Goal: Ask a question: Seek information or help from site administrators or community

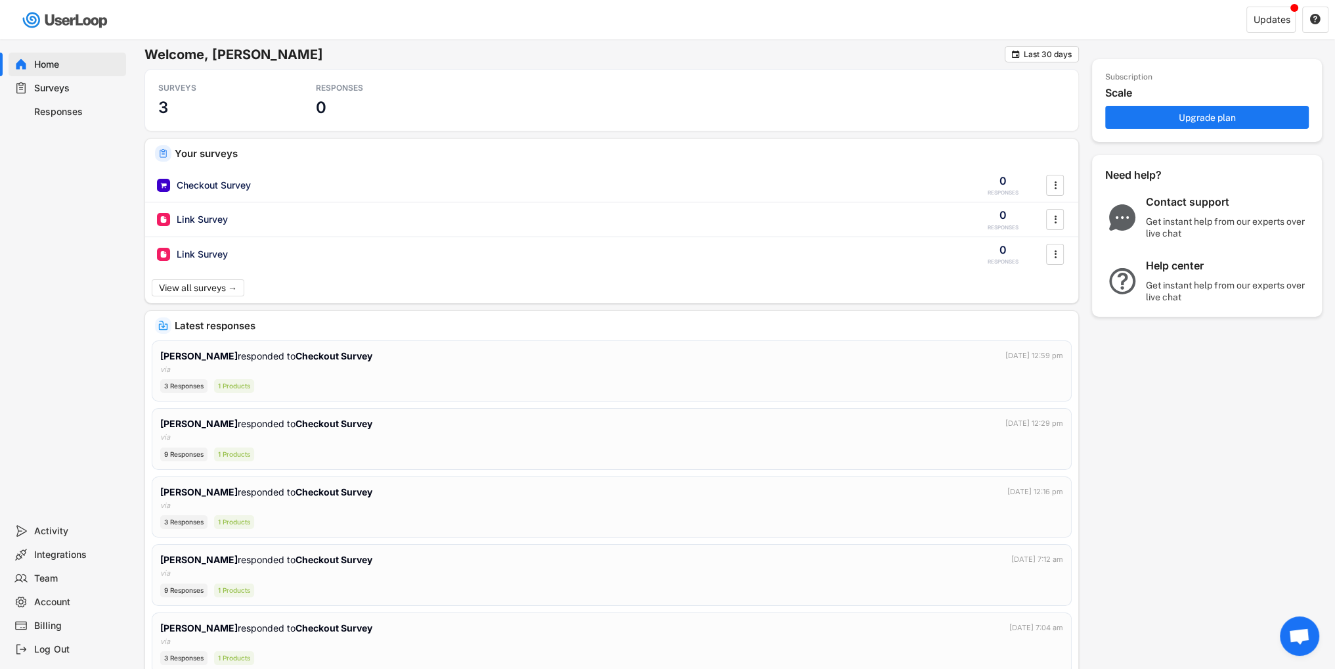
click at [66, 598] on div "Account" at bounding box center [77, 602] width 87 height 12
select select ""en""
select select ""1_week""
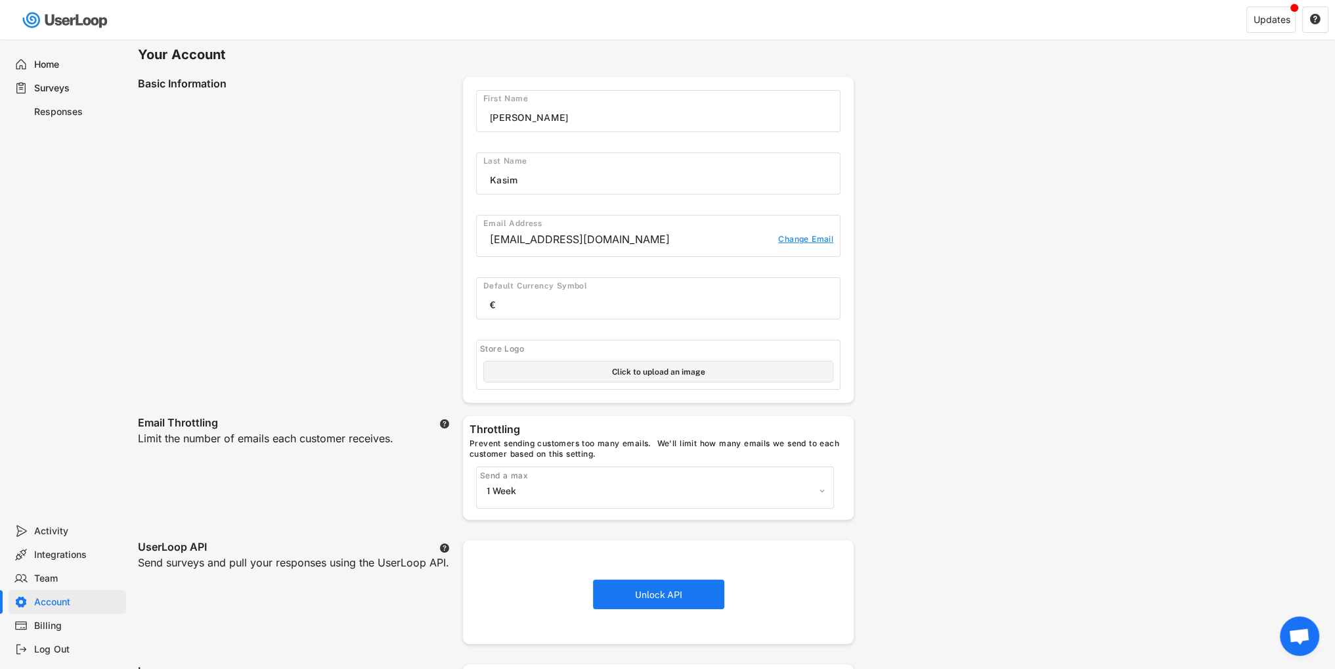
click at [62, 586] on div "Team" at bounding box center [68, 578] width 118 height 24
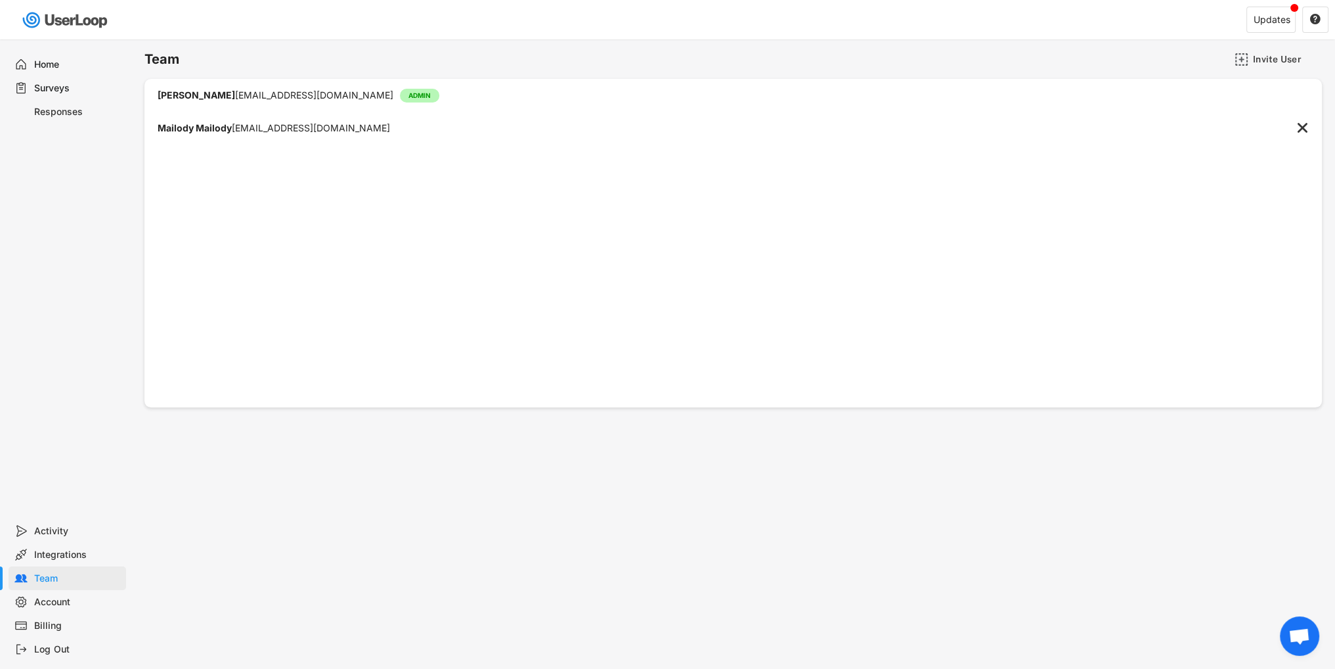
click at [72, 617] on div "Billing" at bounding box center [68, 625] width 118 height 24
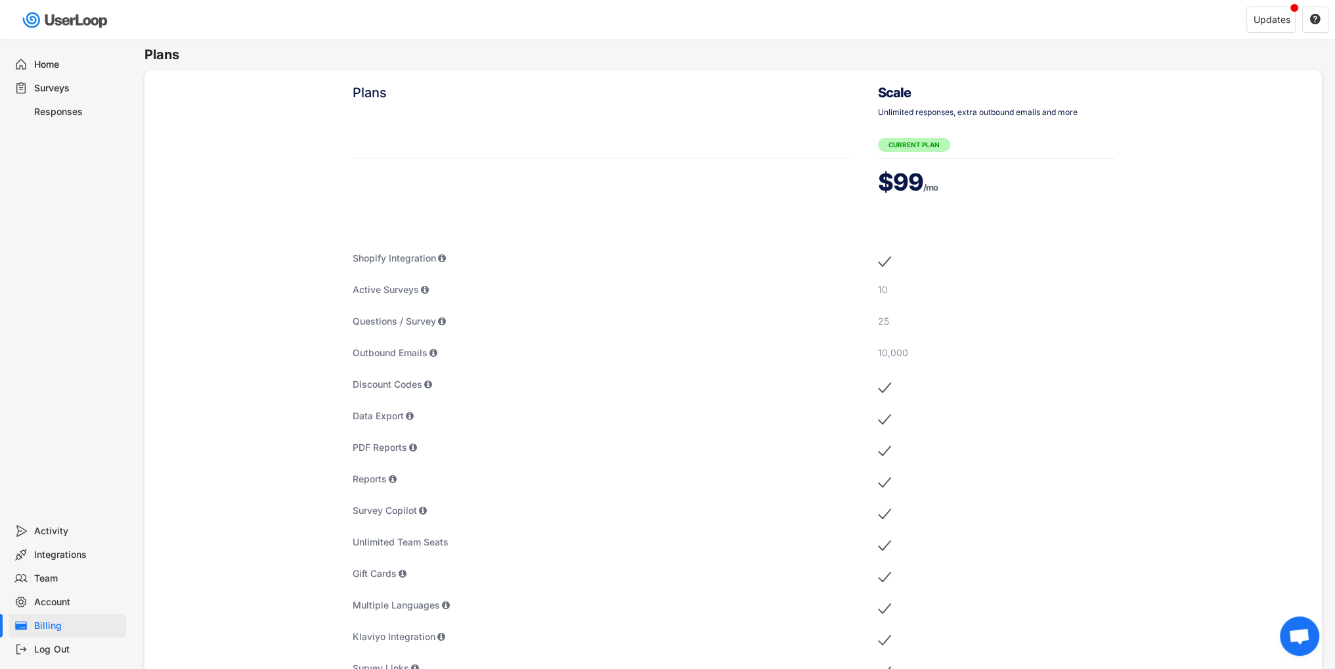
click at [80, 109] on div "Responses" at bounding box center [77, 112] width 87 height 12
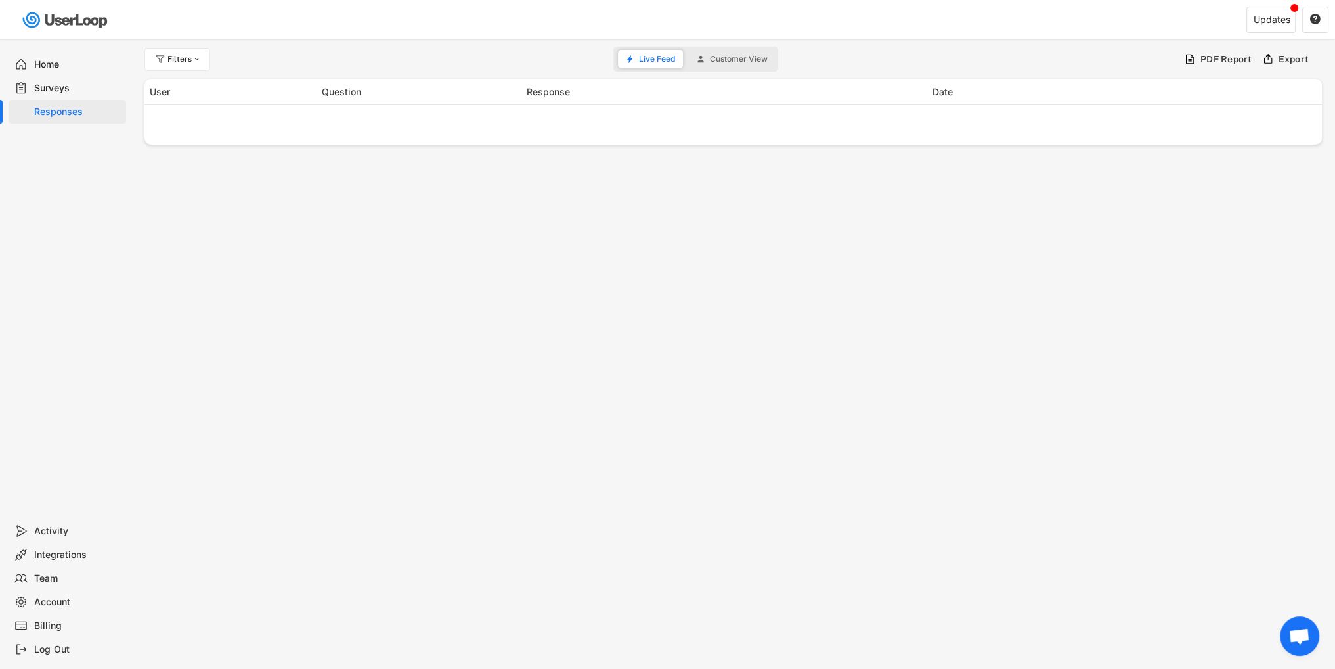
click at [66, 90] on div "Surveys" at bounding box center [77, 88] width 87 height 12
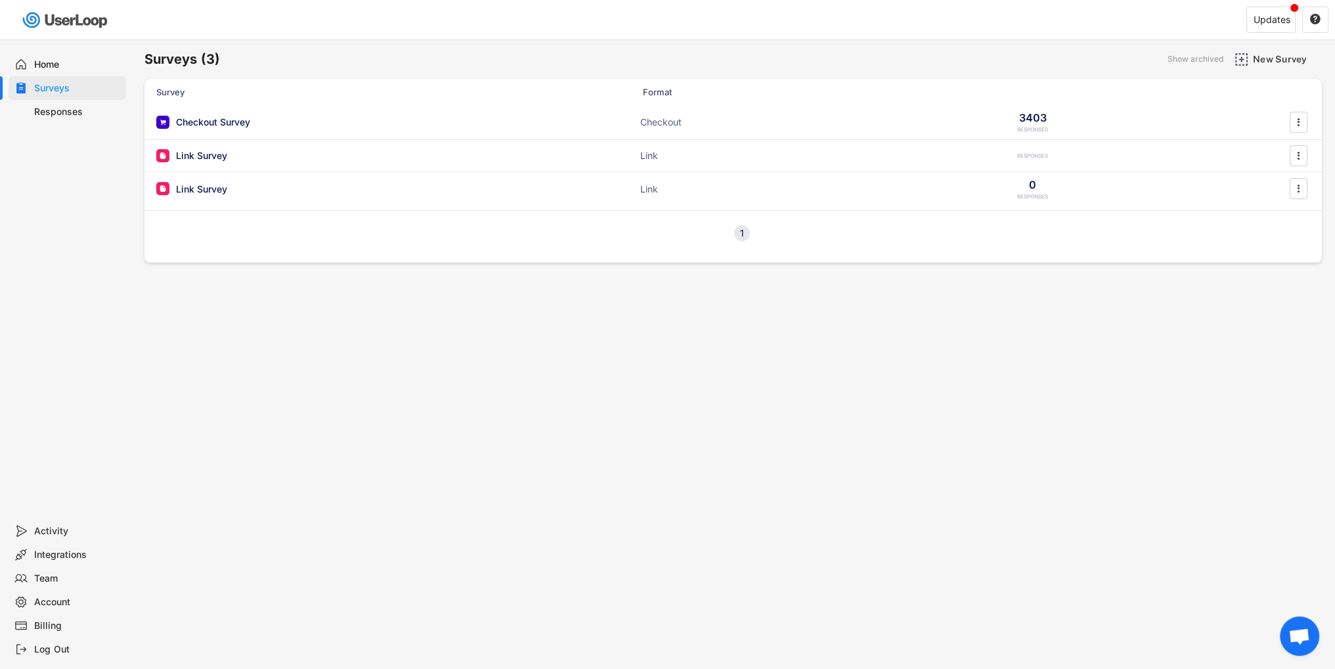
click at [58, 70] on div "Home" at bounding box center [77, 64] width 87 height 12
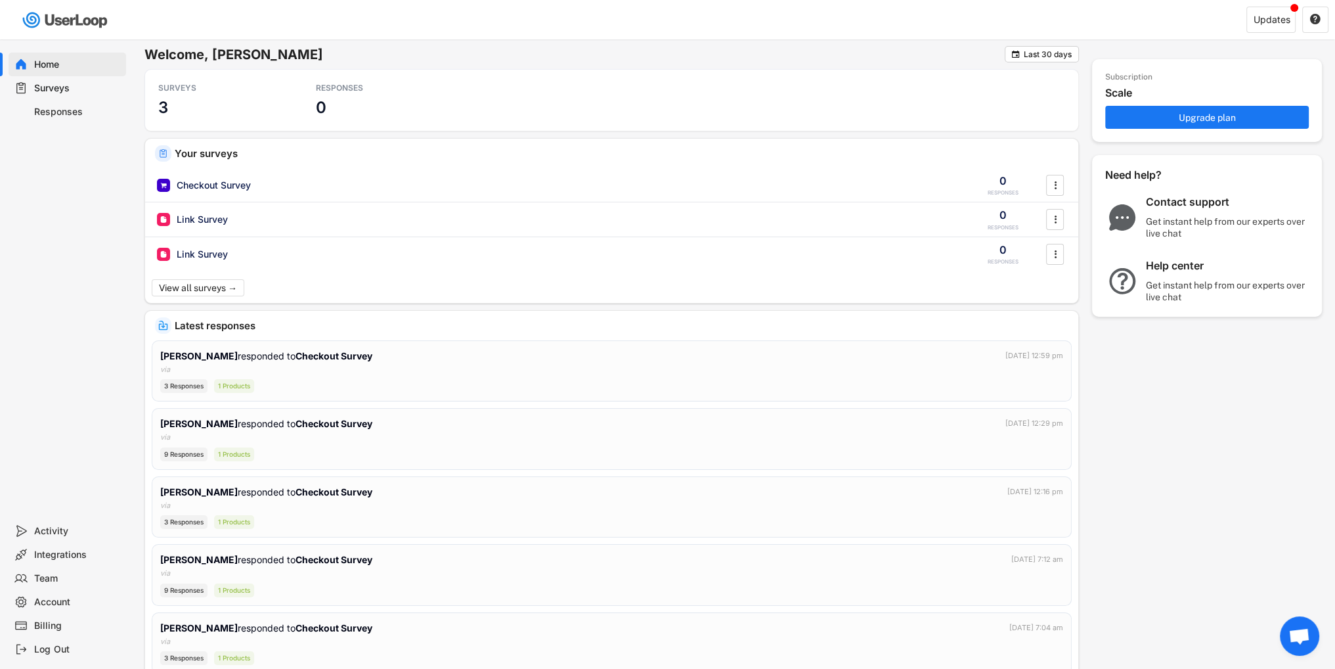
scroll to position [85, 0]
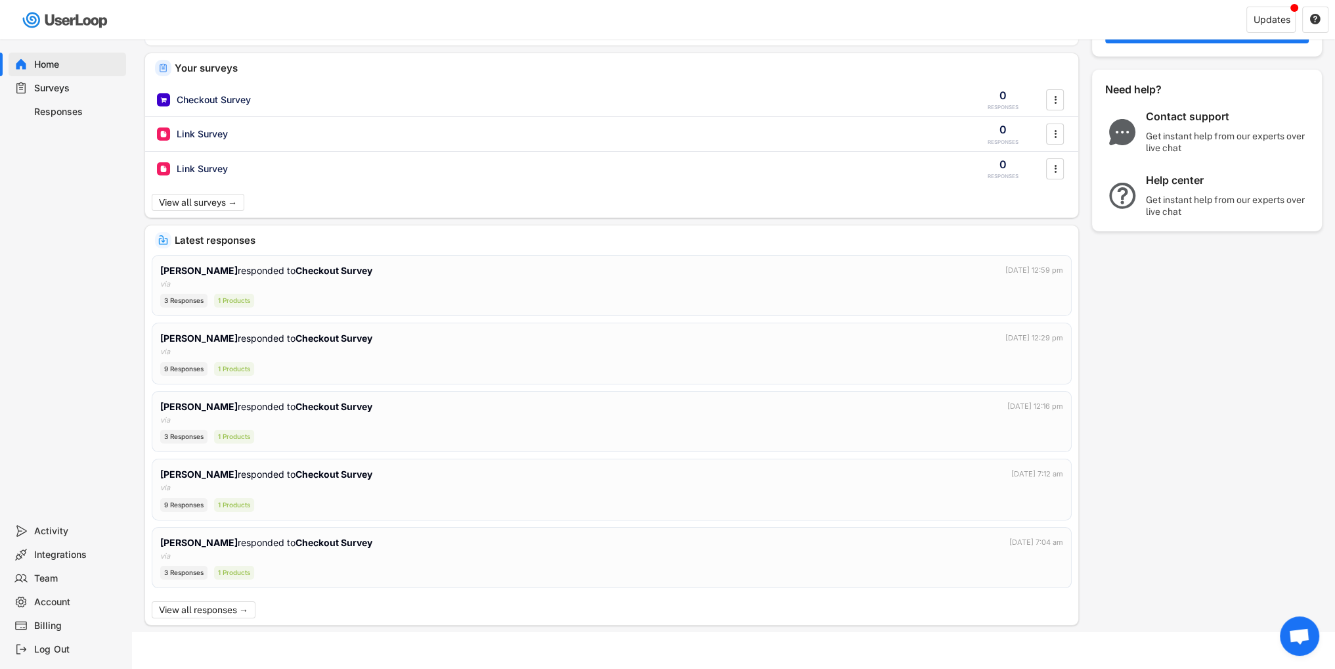
click at [37, 629] on div "Billing" at bounding box center [77, 625] width 87 height 12
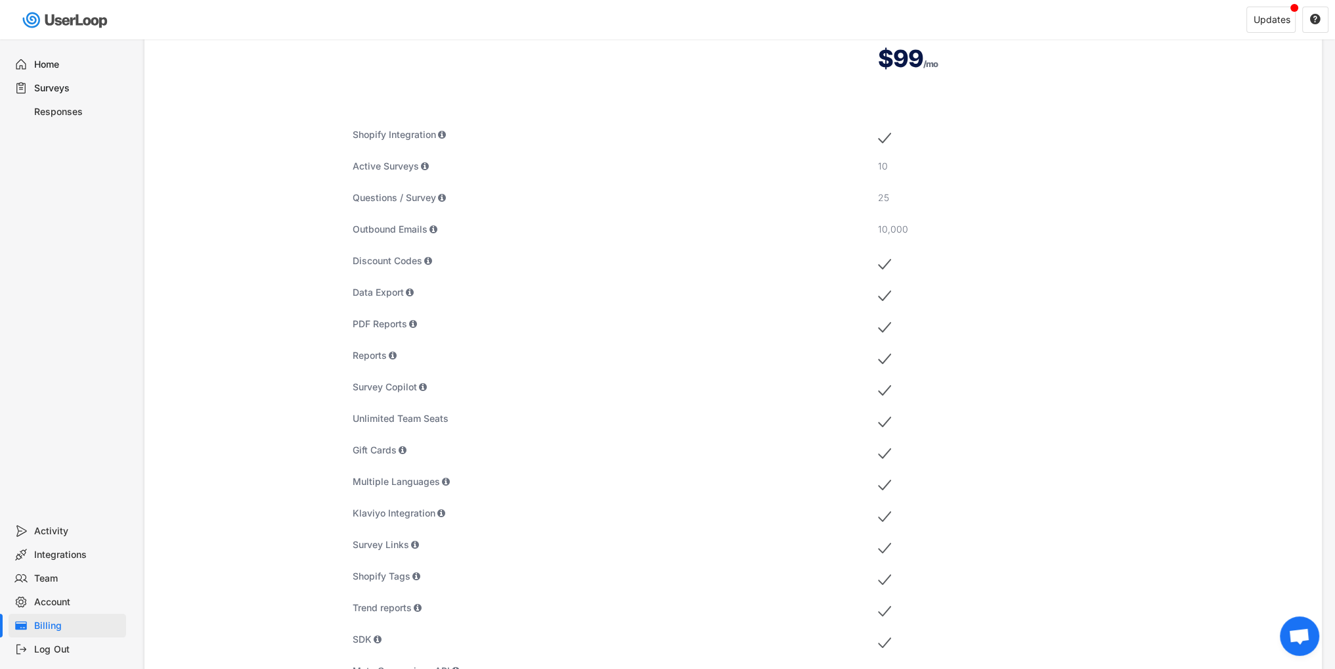
click at [55, 592] on div "Account" at bounding box center [68, 602] width 118 height 24
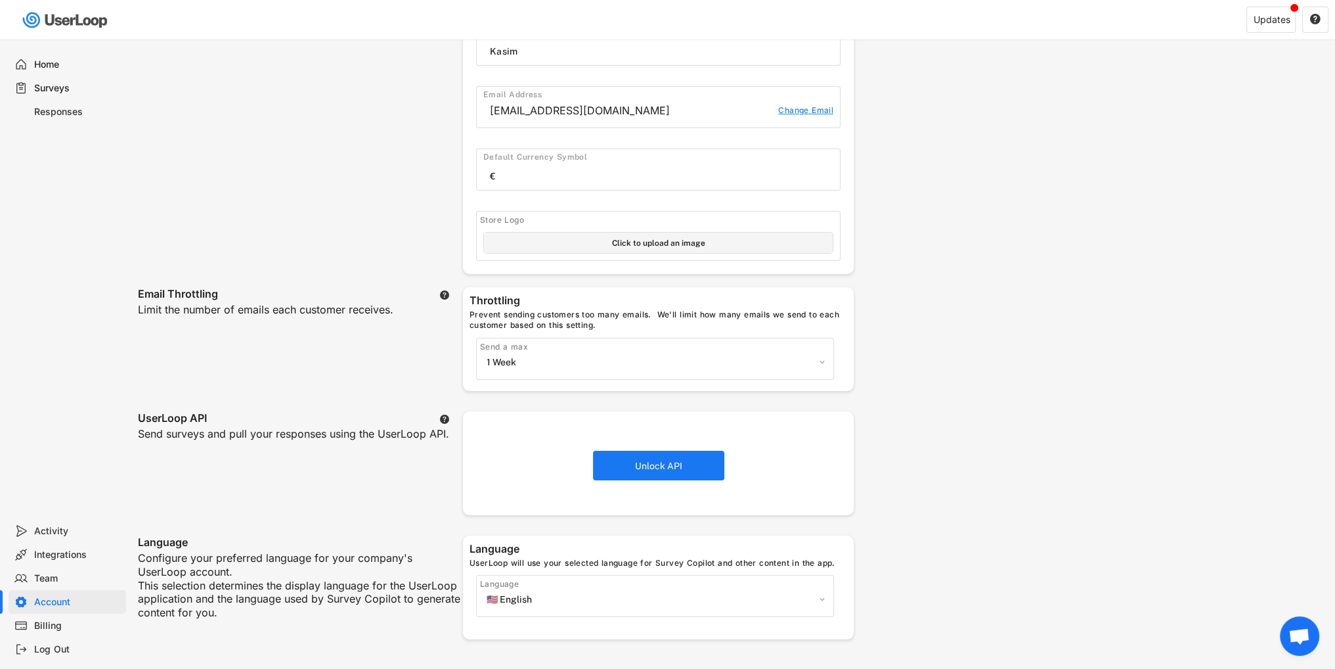
click at [60, 573] on div "Team" at bounding box center [77, 578] width 87 height 12
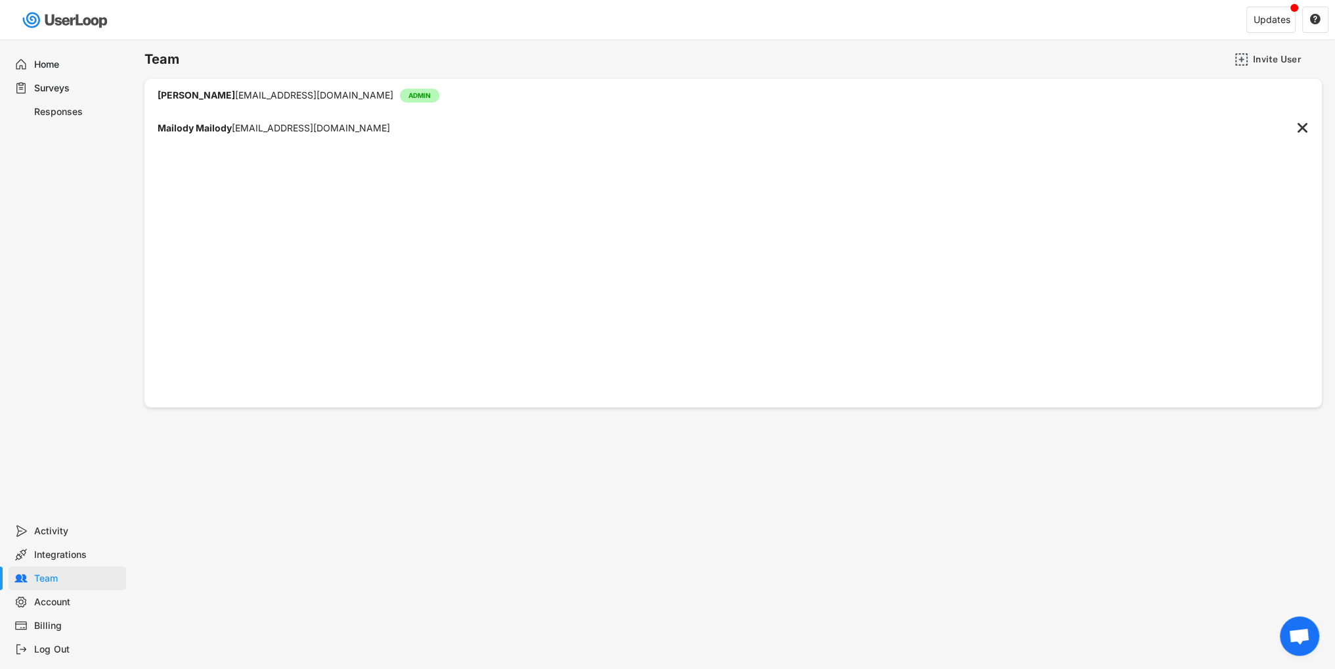
click at [62, 550] on div "Integrations" at bounding box center [77, 554] width 87 height 12
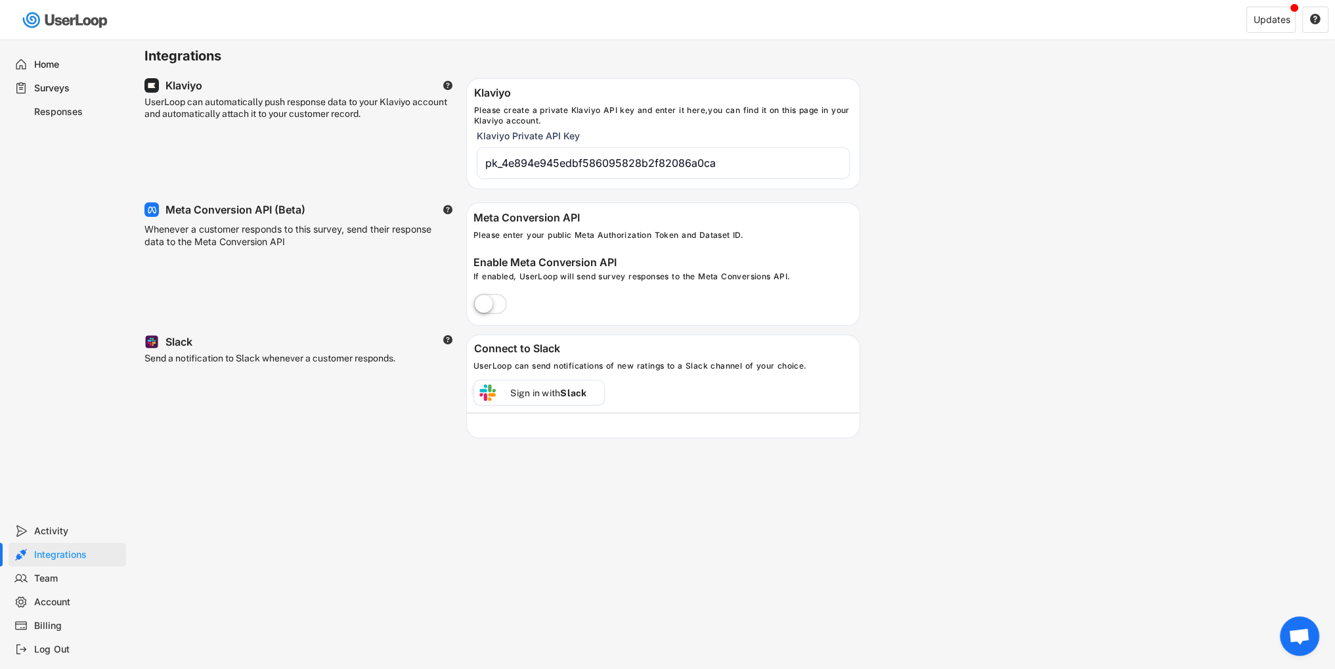
click at [64, 573] on div "Team" at bounding box center [77, 578] width 87 height 12
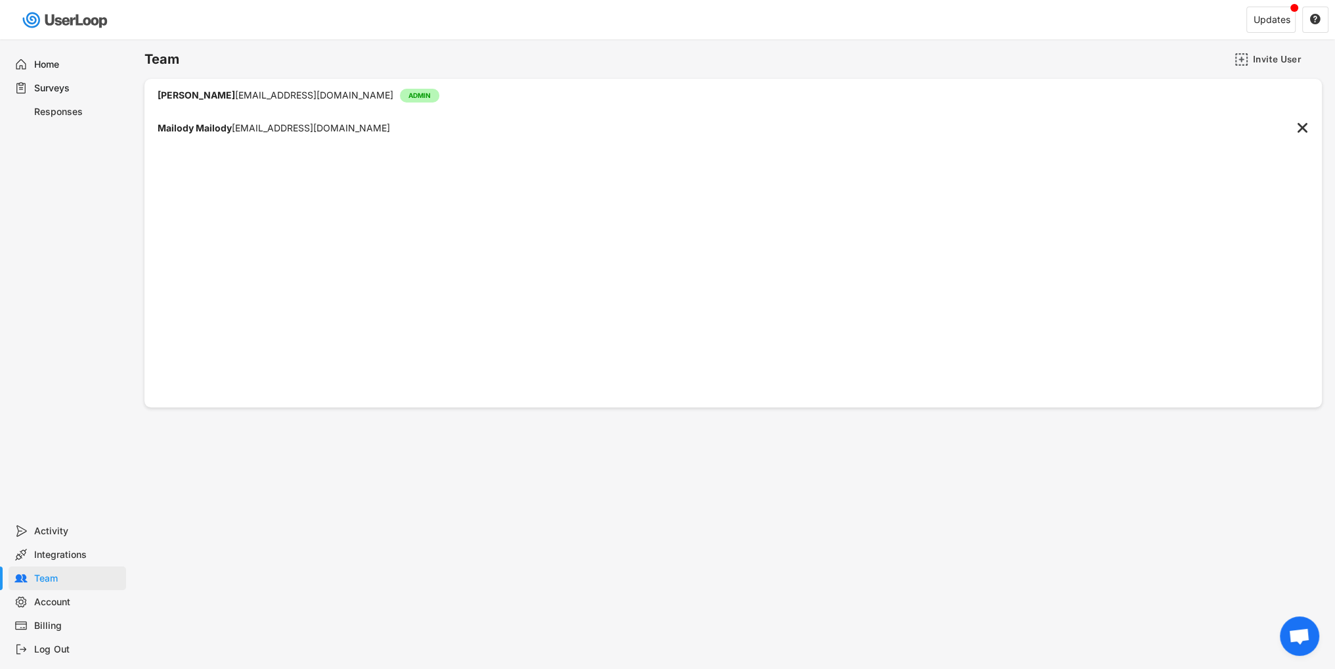
drag, startPoint x: 1306, startPoint y: 114, endPoint x: 1304, endPoint y: 126, distance: 12.6
click at [1305, 116] on div "Mailody Mailody info@mailody.de " at bounding box center [733, 128] width 1178 height 33
click at [1304, 128] on text "" at bounding box center [1303, 128] width 10 height 14
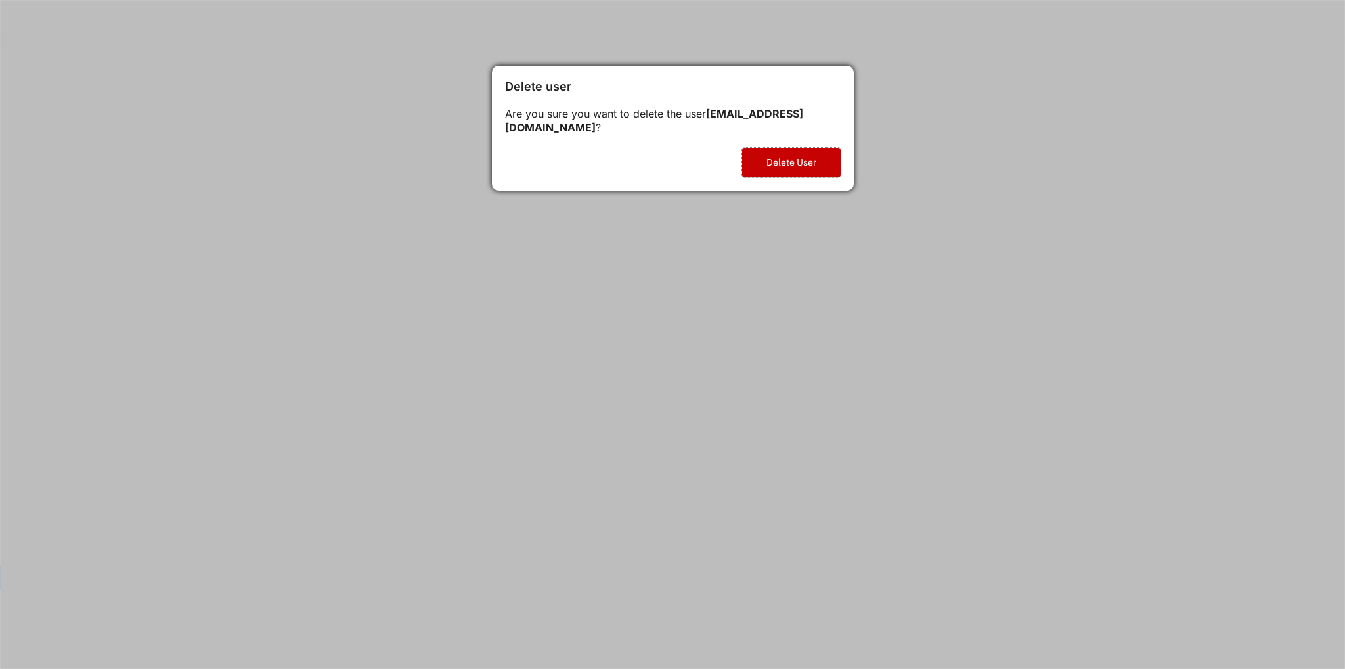
click at [795, 150] on button "Delete User" at bounding box center [791, 163] width 99 height 30
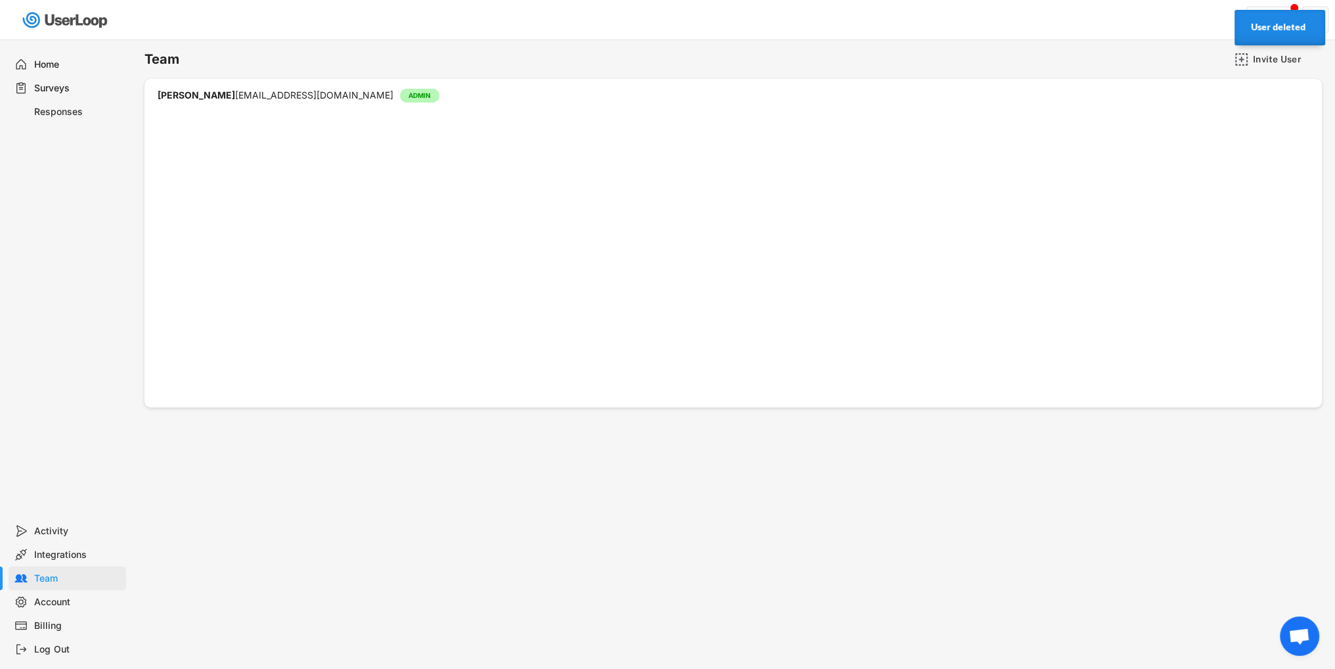
click at [23, 524] on icon at bounding box center [20, 530] width 13 height 13
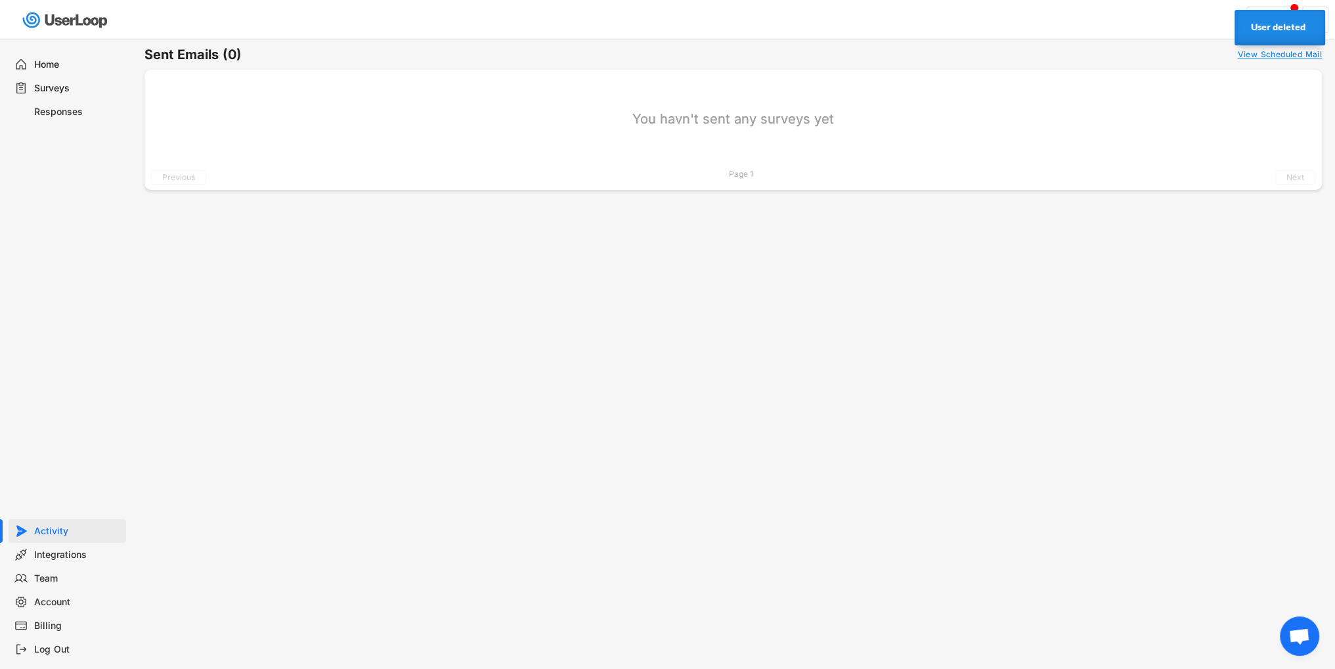
click at [37, 544] on div "Integrations" at bounding box center [68, 555] width 118 height 24
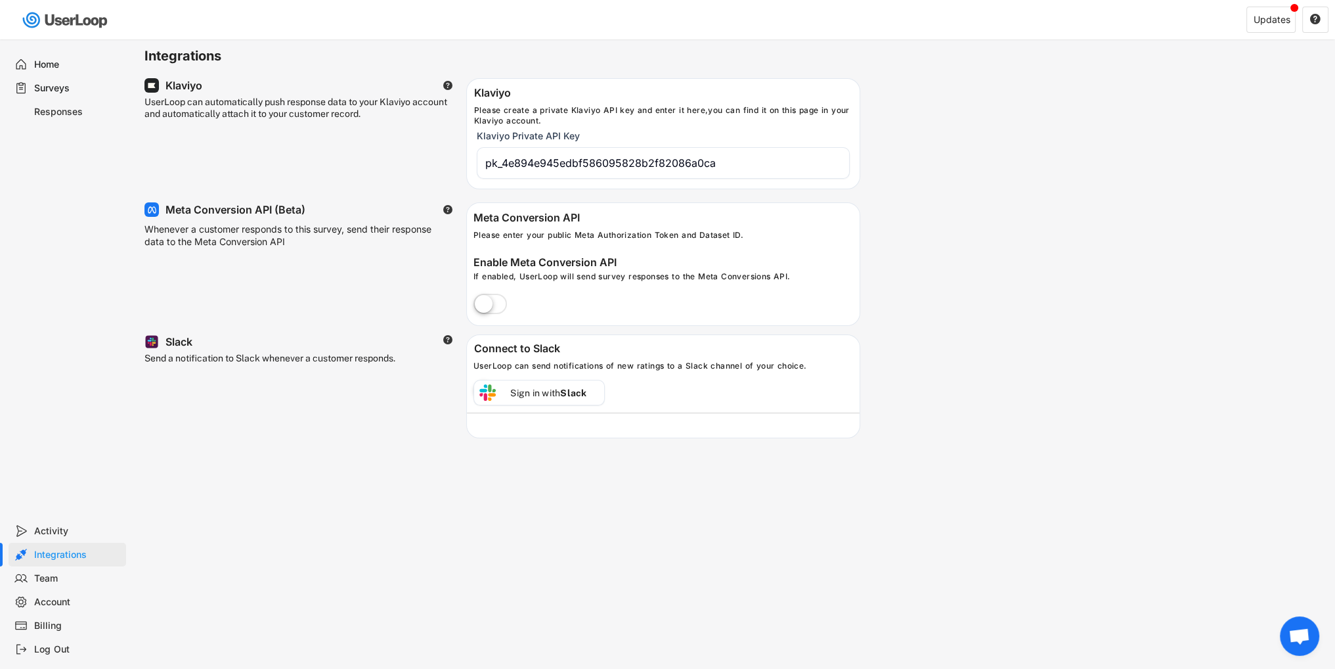
click at [53, 637] on div "Log Out" at bounding box center [68, 649] width 118 height 24
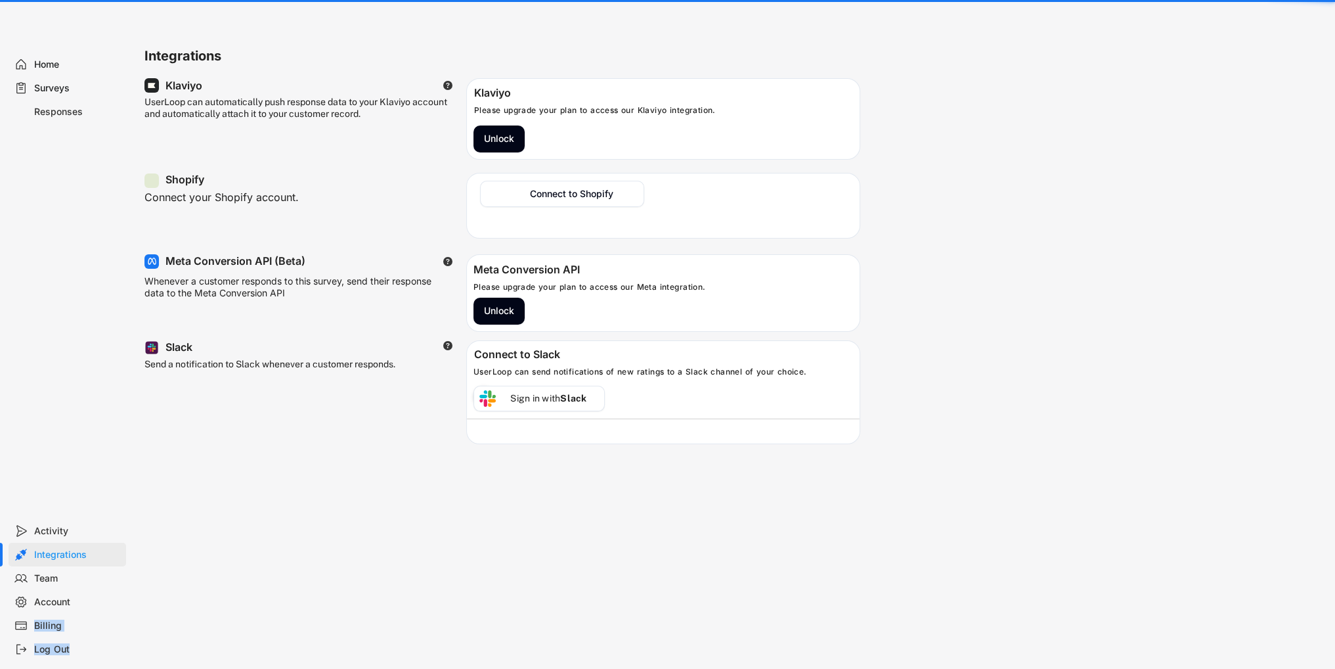
drag, startPoint x: 53, startPoint y: 637, endPoint x: 32, endPoint y: 623, distance: 25.1
click at [32, 623] on div "Activity Integrations Team Account Billing Log Out" at bounding box center [65, 590] width 131 height 142
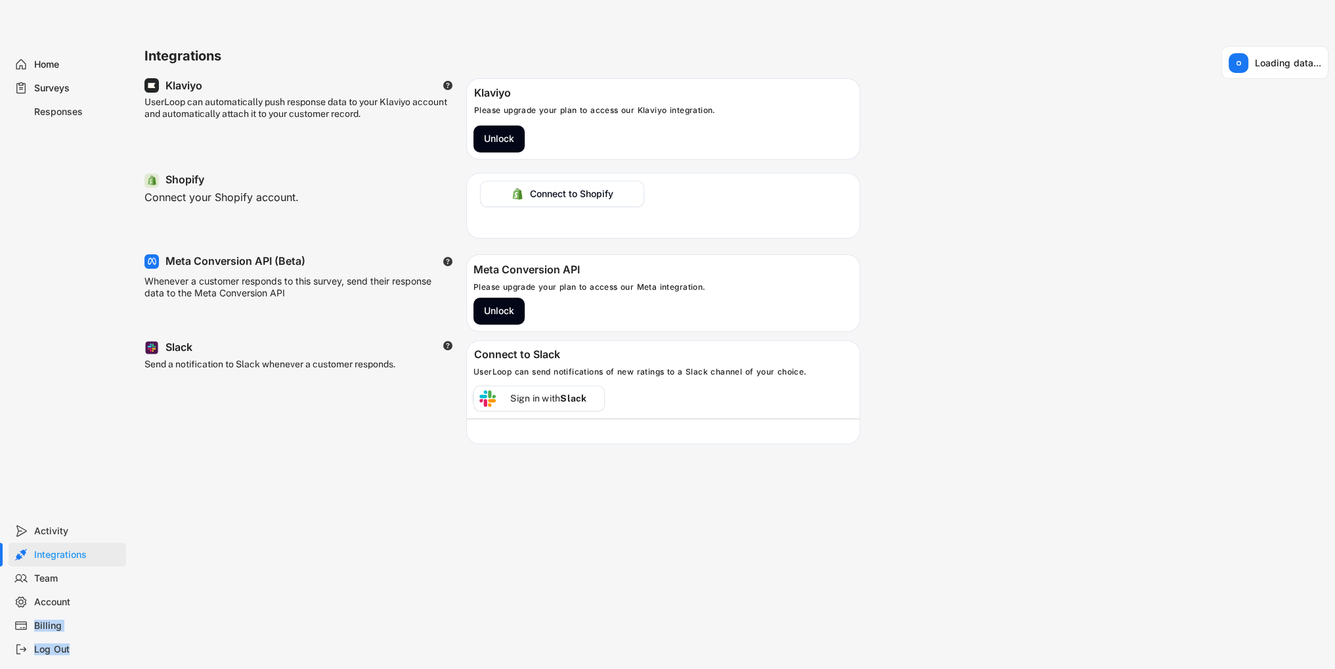
click at [32, 623] on div "Billing" at bounding box center [68, 625] width 118 height 24
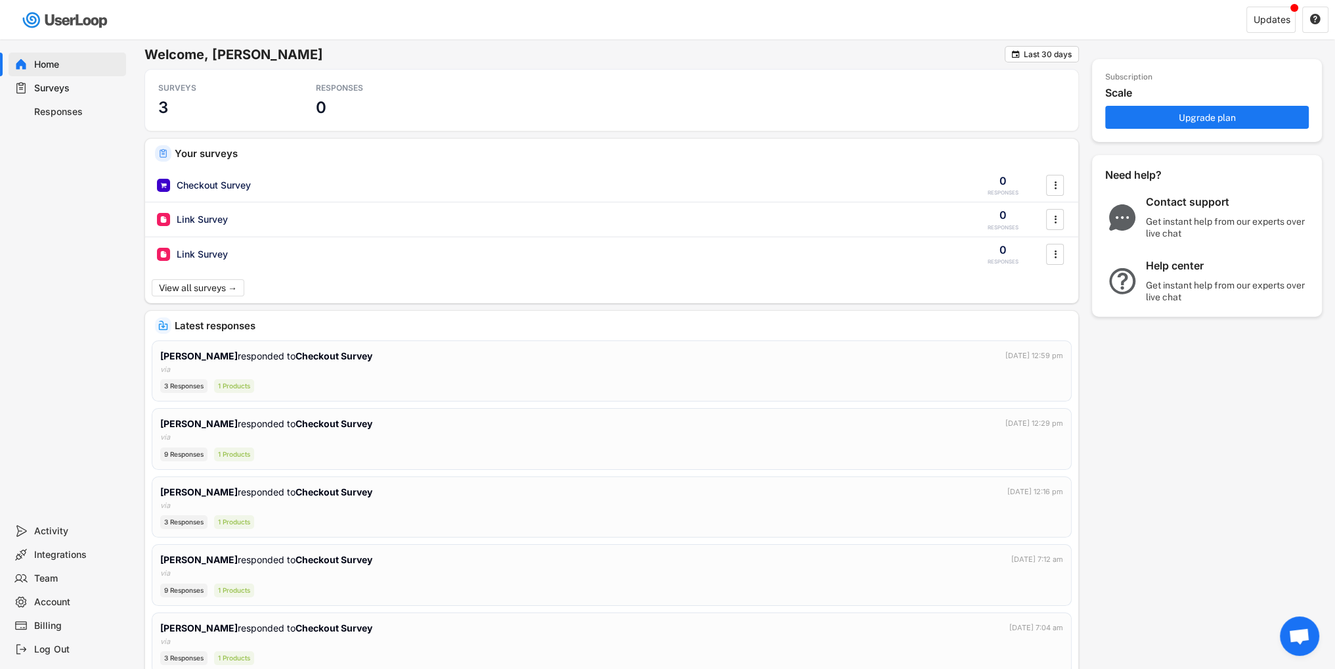
click at [79, 552] on div "Integrations" at bounding box center [77, 554] width 87 height 12
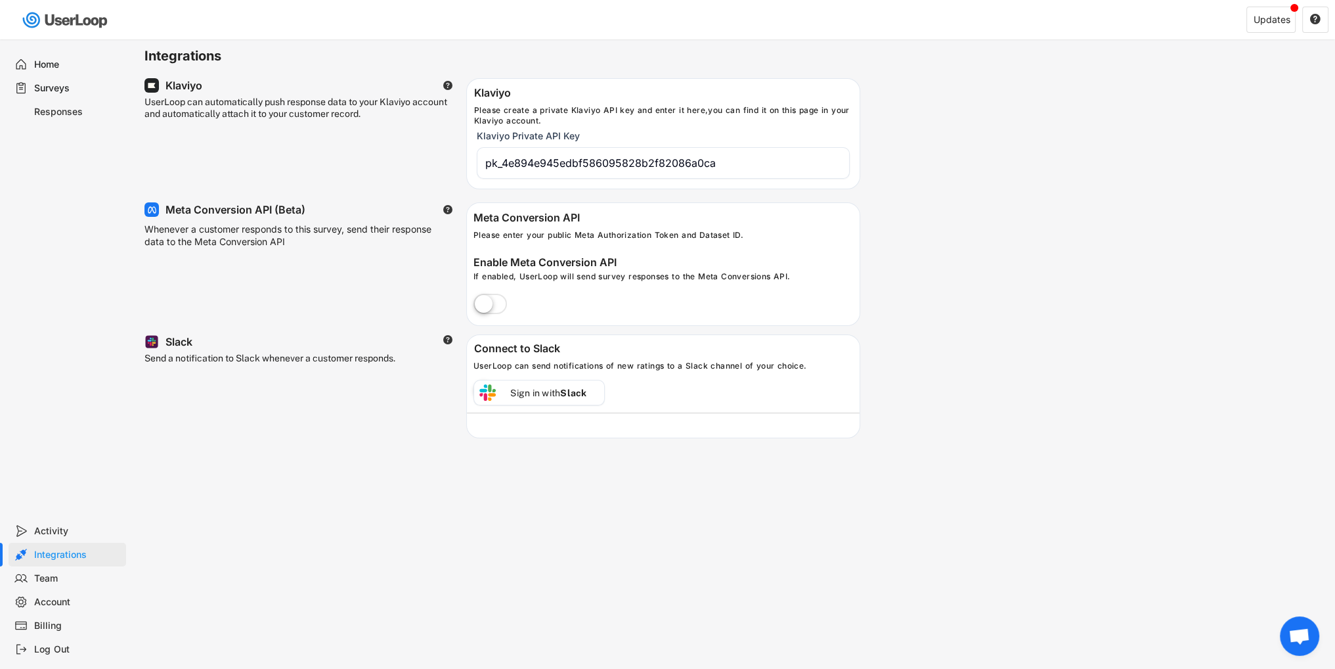
click at [78, 573] on div "Team" at bounding box center [77, 578] width 87 height 12
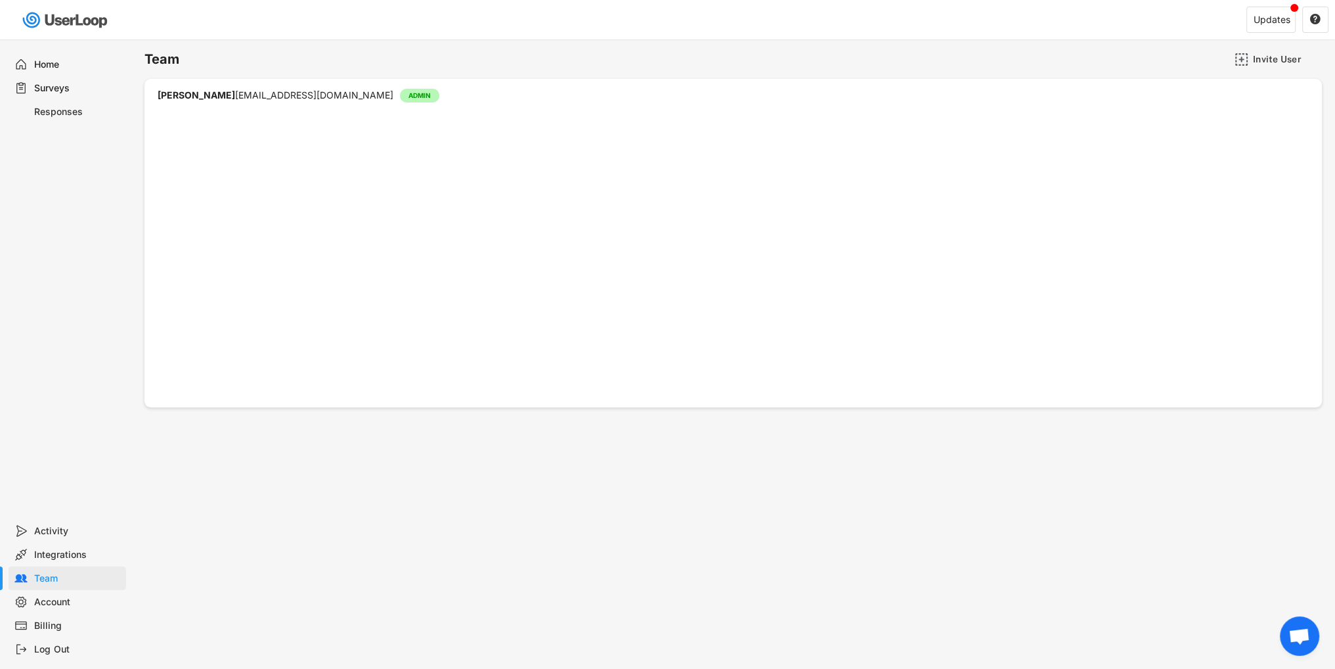
click at [77, 596] on div "Account" at bounding box center [77, 602] width 87 height 12
select select ""en""
select select ""1_week""
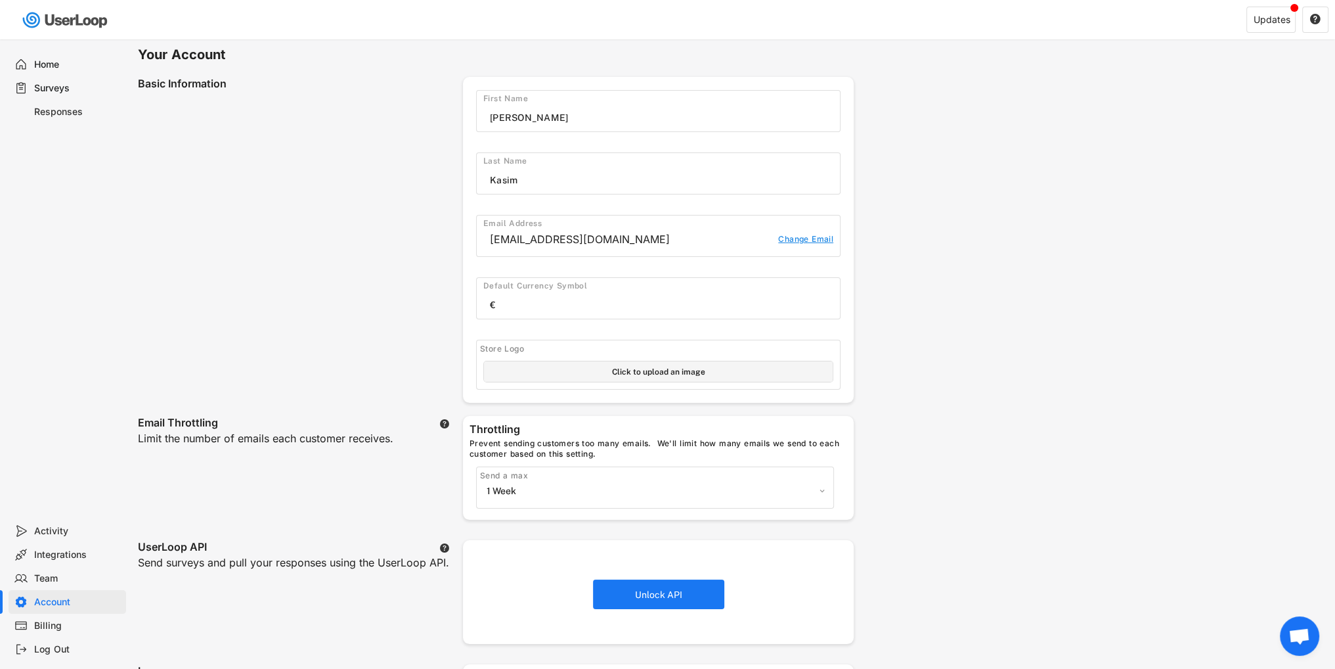
click at [57, 617] on div "Billing" at bounding box center [68, 625] width 118 height 24
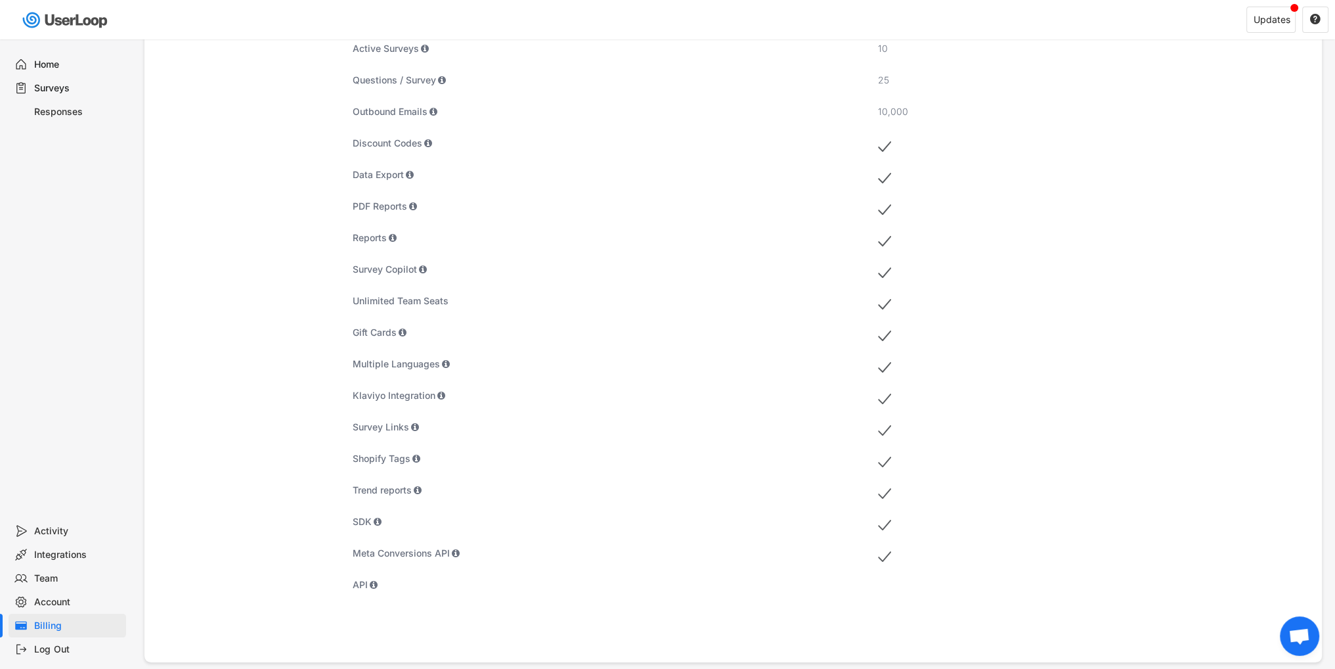
scroll to position [123, 0]
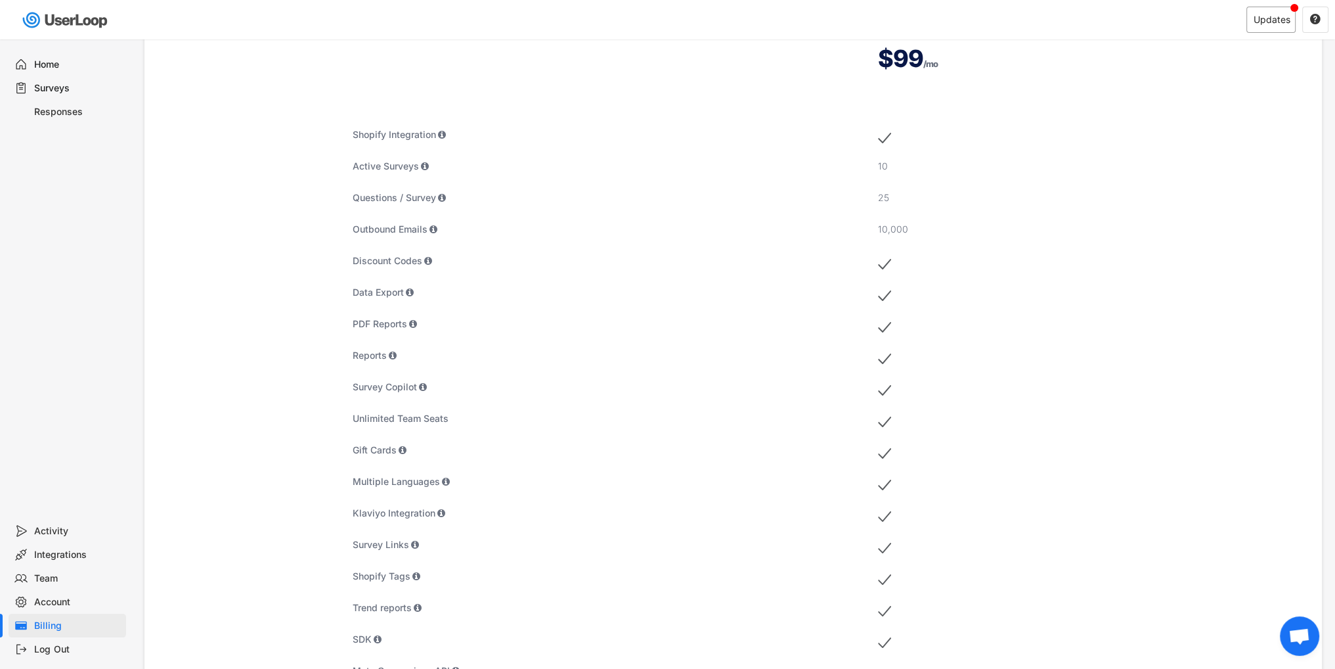
click at [1256, 32] on div "Updates" at bounding box center [1271, 20] width 49 height 26
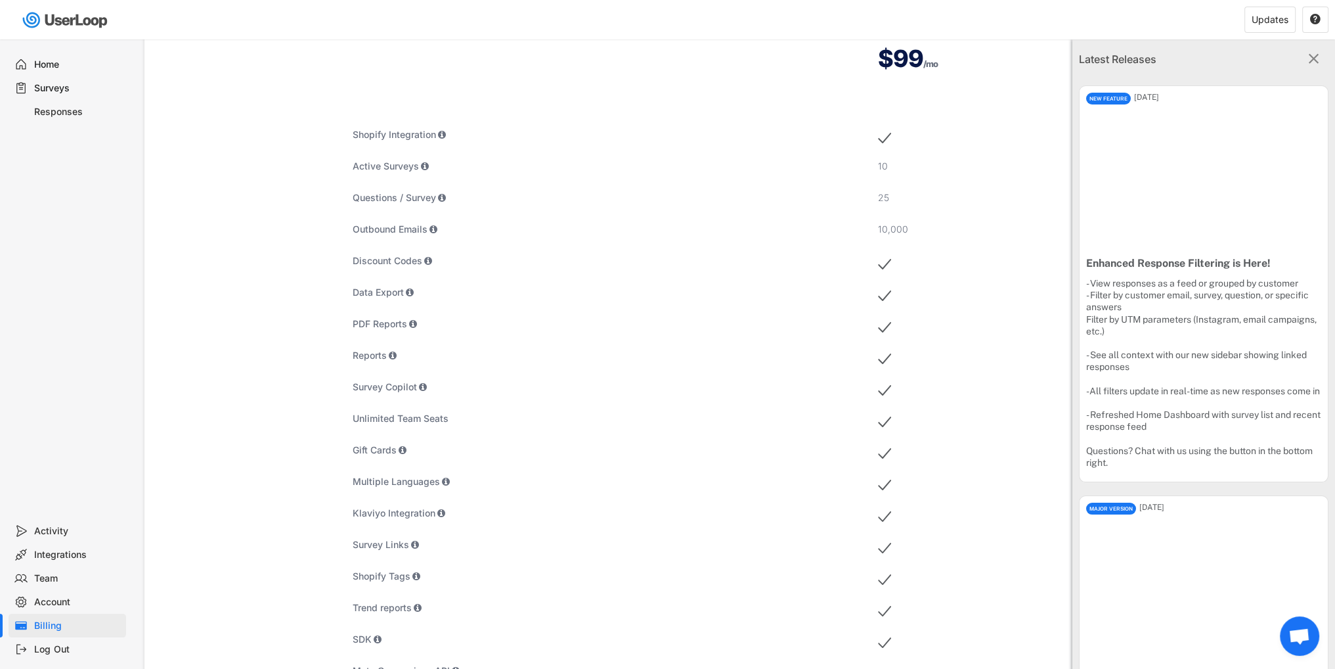
click at [1320, 53] on div "Latest Releases " at bounding box center [1204, 58] width 263 height 39
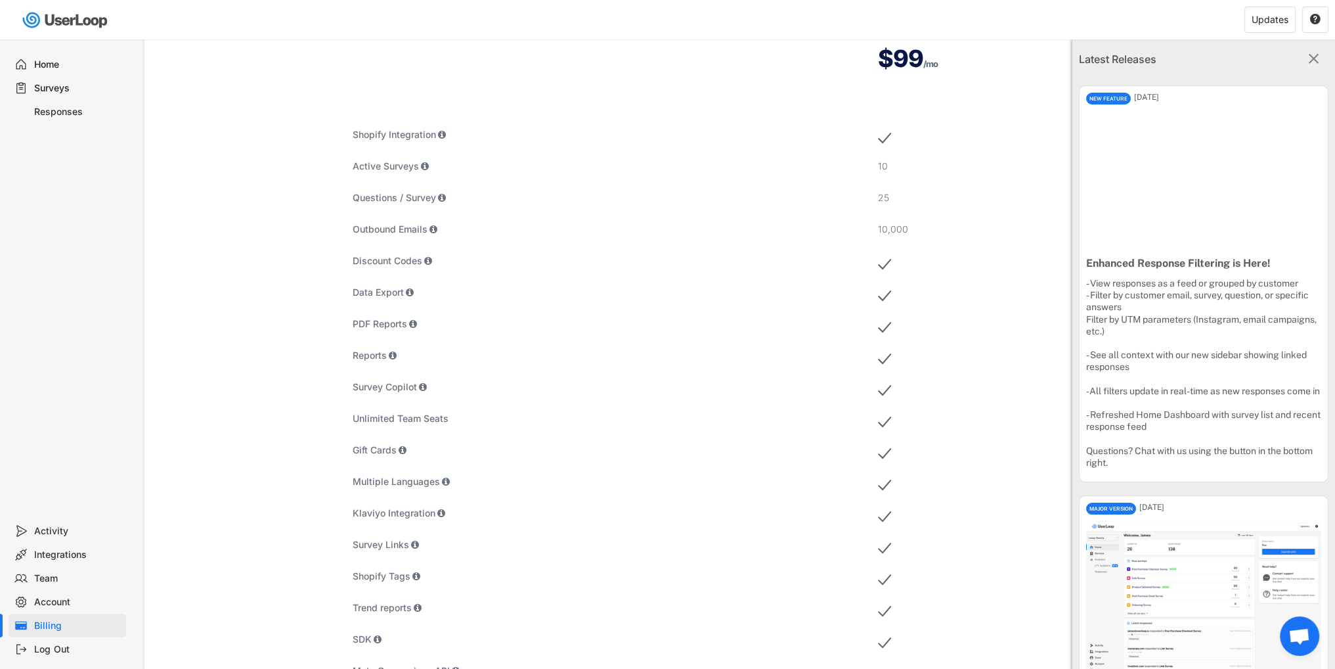
click at [1311, 47] on div "Latest Releases " at bounding box center [1204, 58] width 263 height 39
click at [1309, 53] on text "" at bounding box center [1314, 58] width 11 height 17
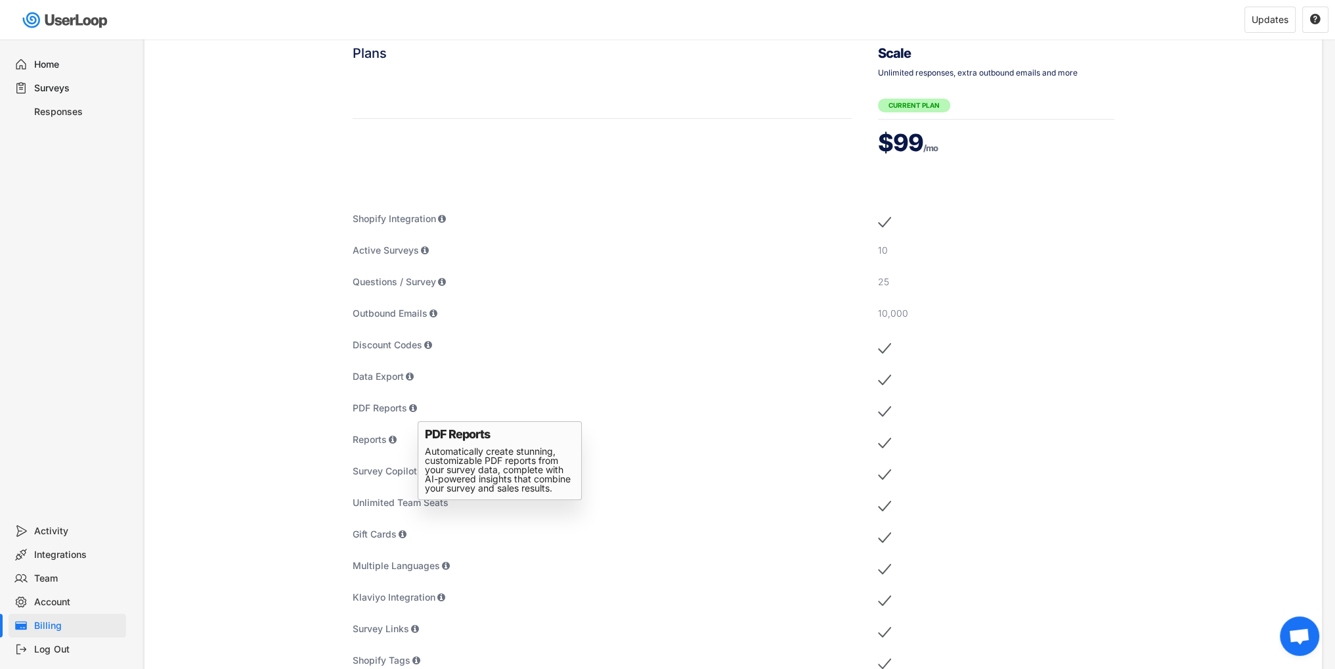
scroll to position [0, 0]
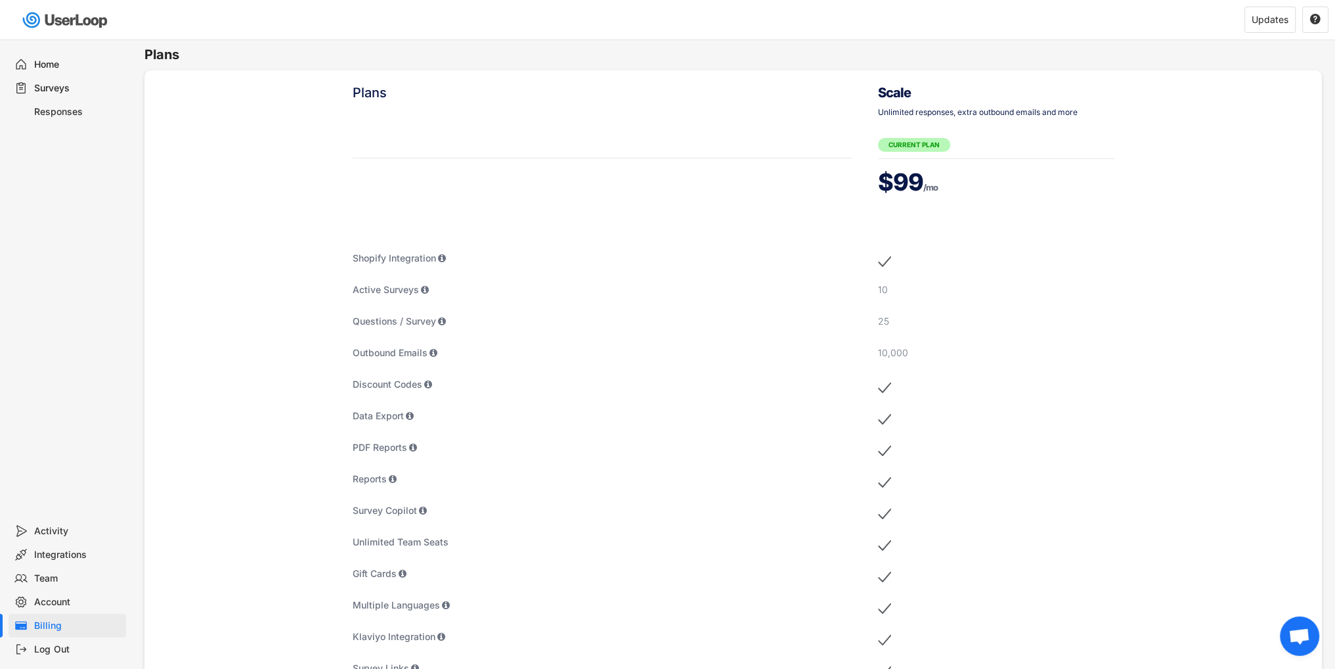
click at [930, 137] on div "Scale Unlimited responses, extra outbound emails and more CURRENT PLAN $99 /mo" at bounding box center [996, 142] width 236 height 118
click at [63, 116] on div "Responses" at bounding box center [77, 112] width 87 height 12
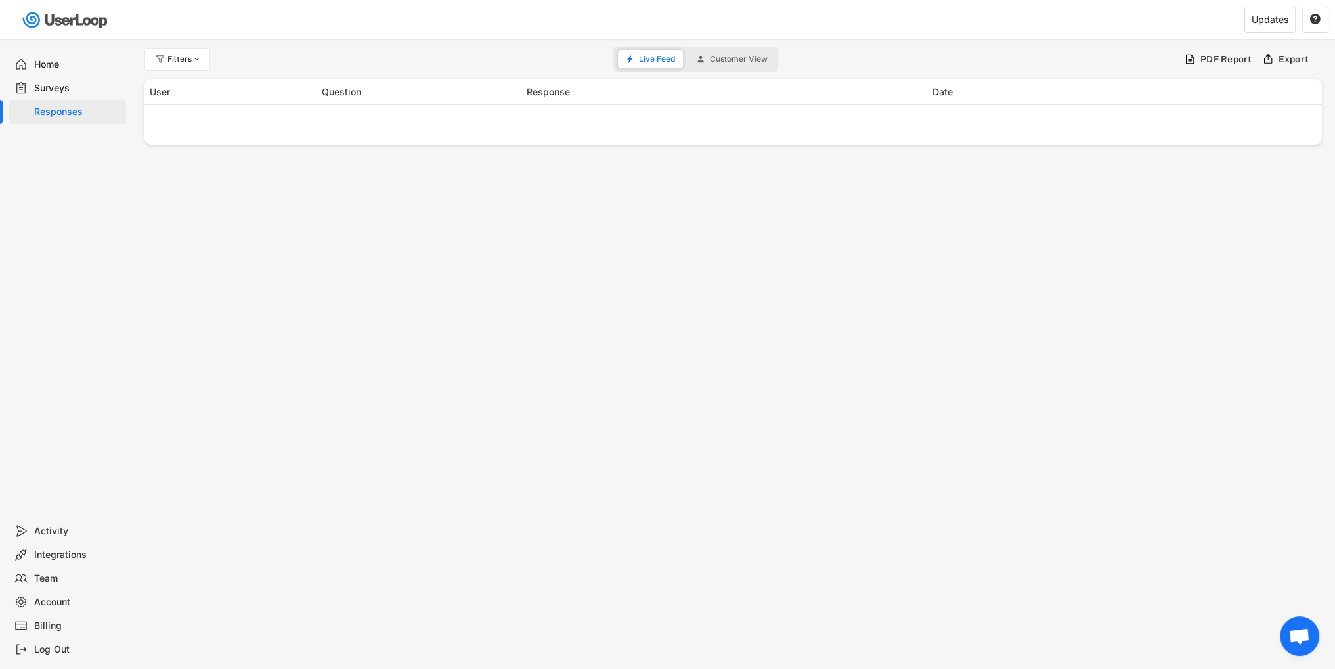
click at [55, 58] on div "Home" at bounding box center [77, 64] width 87 height 12
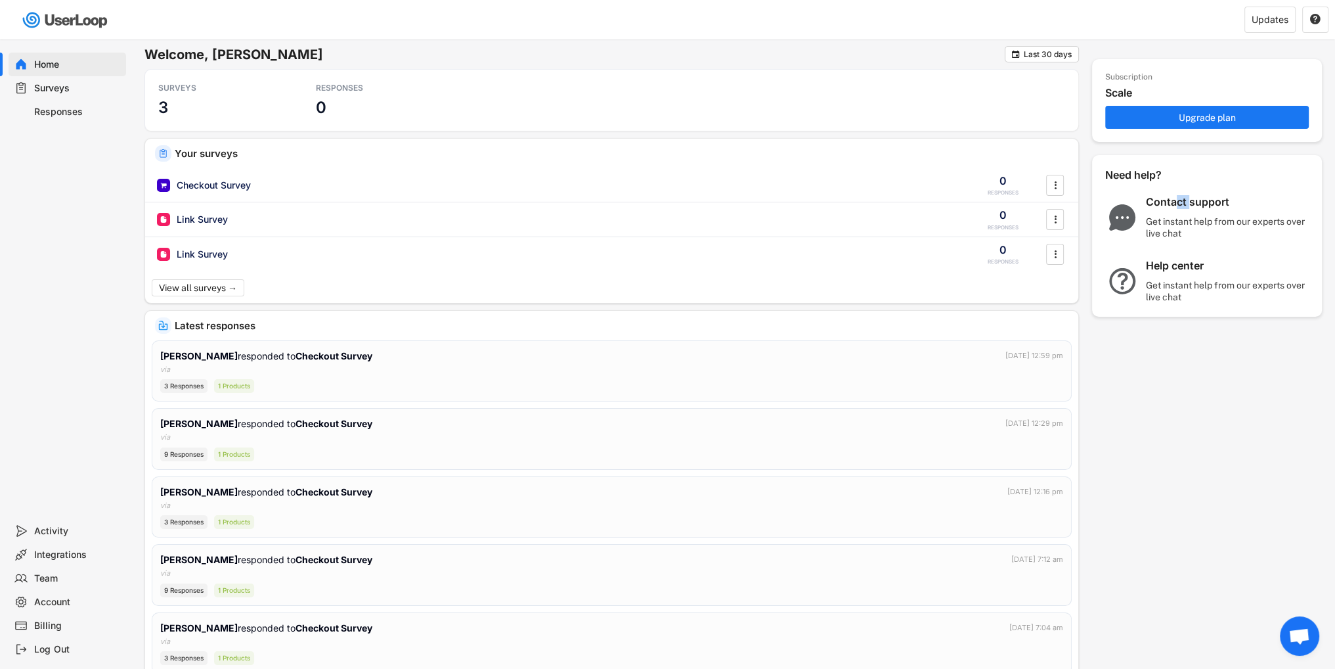
drag, startPoint x: 1188, startPoint y: 189, endPoint x: 1142, endPoint y: 211, distance: 51.4
click at [1179, 204] on div "Need help? Contact support Get instant help from our experts over live chat Hel…" at bounding box center [1207, 235] width 230 height 161
click at [1142, 211] on div "Contact support Get instant help from our experts over live chat" at bounding box center [1207, 217] width 230 height 44
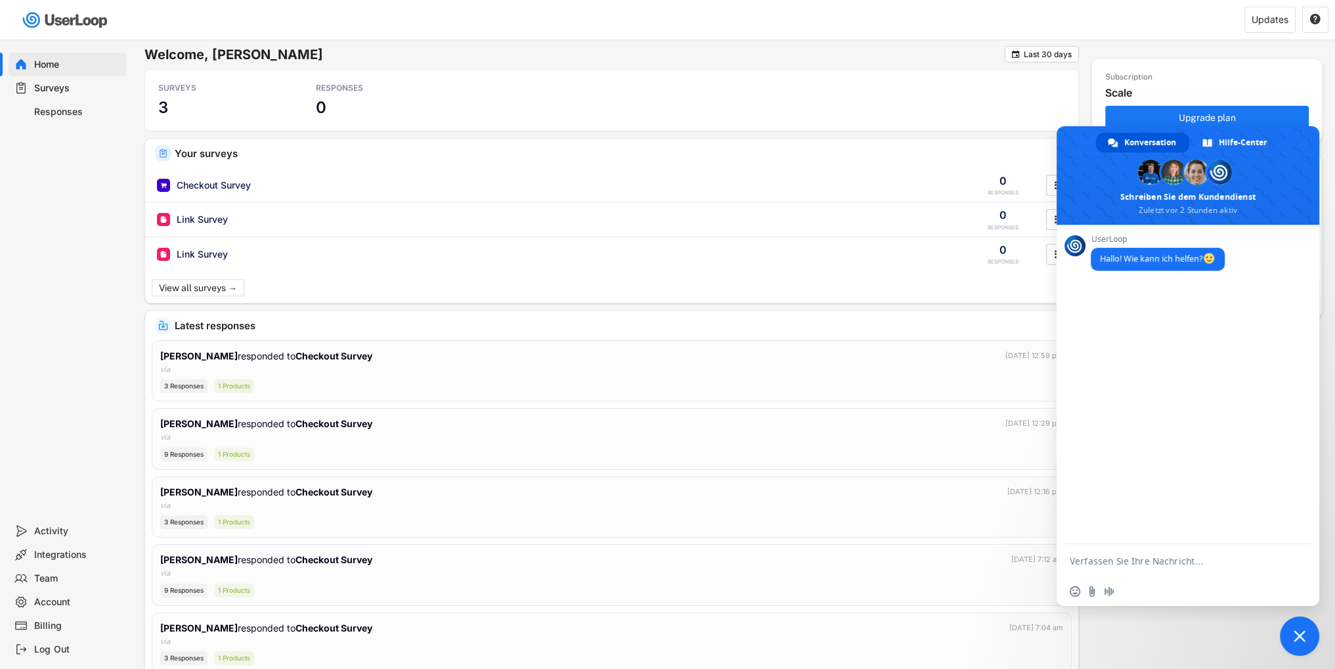
click at [1122, 210] on span at bounding box center [1188, 175] width 263 height 99
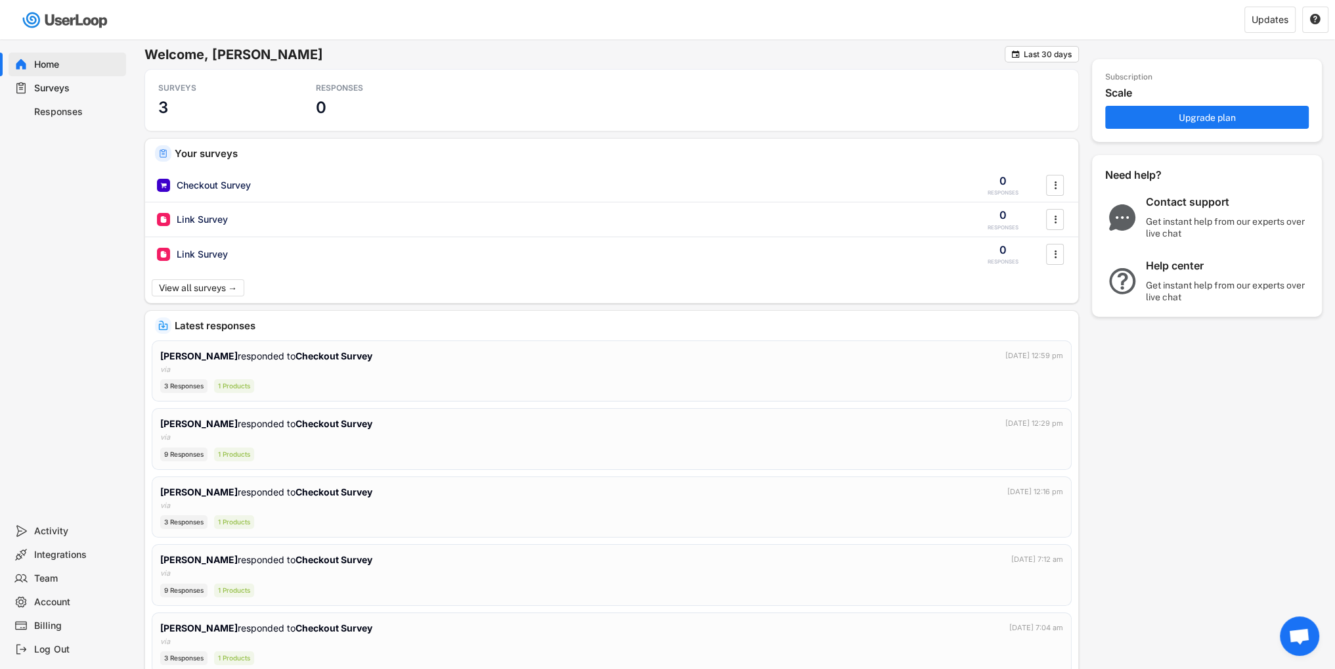
click at [1122, 210] on img at bounding box center [1122, 217] width 34 height 26
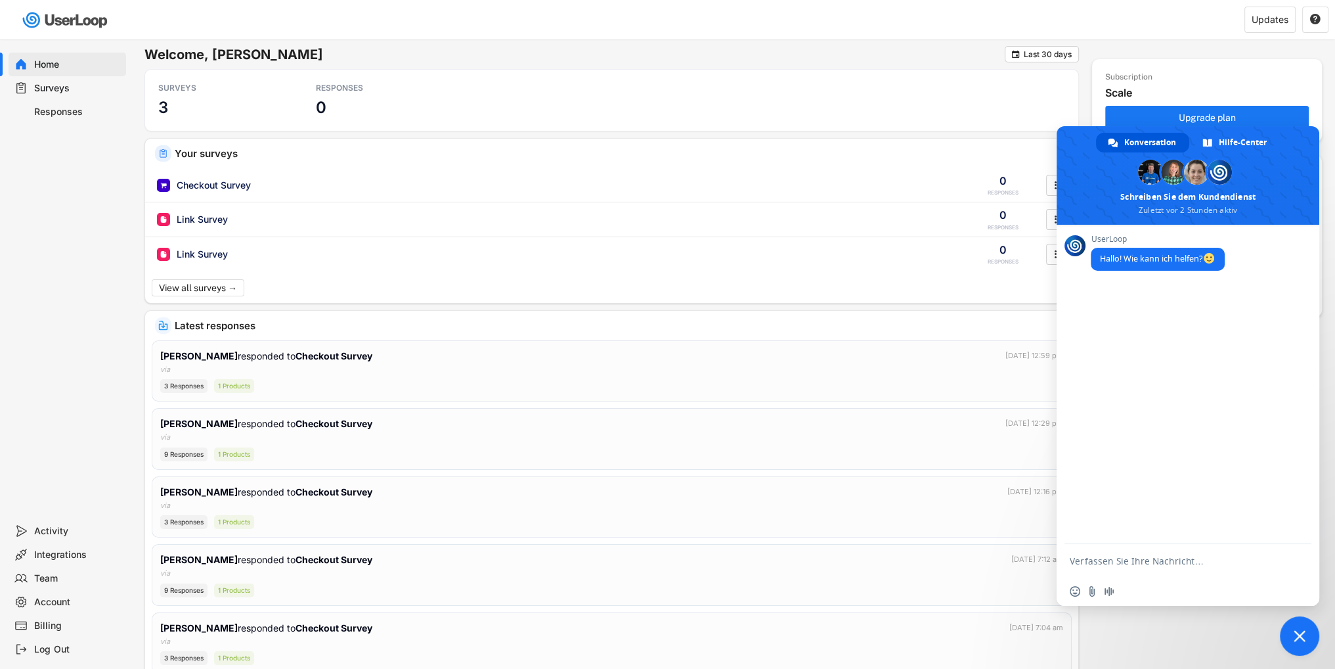
click at [1169, 581] on div "Einen Emoji einfügen Datei senden Audionachricht aufzeichnen" at bounding box center [1188, 591] width 263 height 29
click at [1166, 571] on textarea "Verfassen Sie Ihre Nachricht…" at bounding box center [1175, 560] width 210 height 33
type textarea "Hi"
type textarea "Where can I see the invoices?"
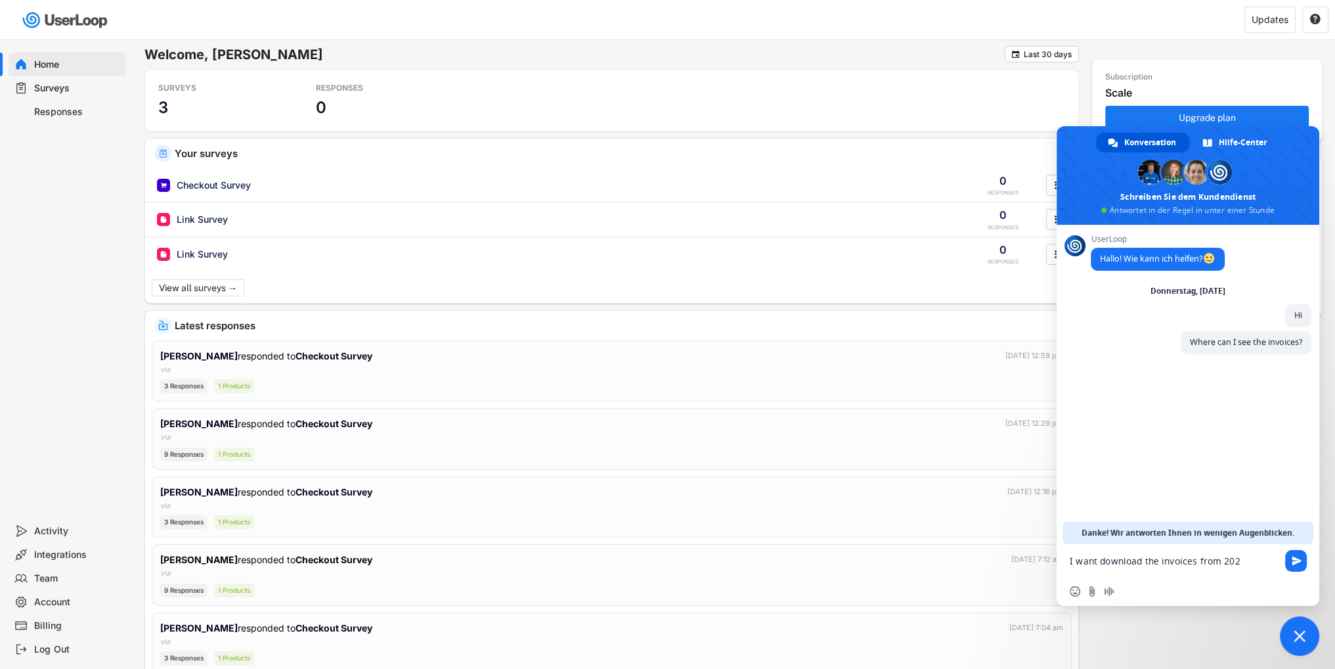
type textarea "I want download the invoices from 2024"
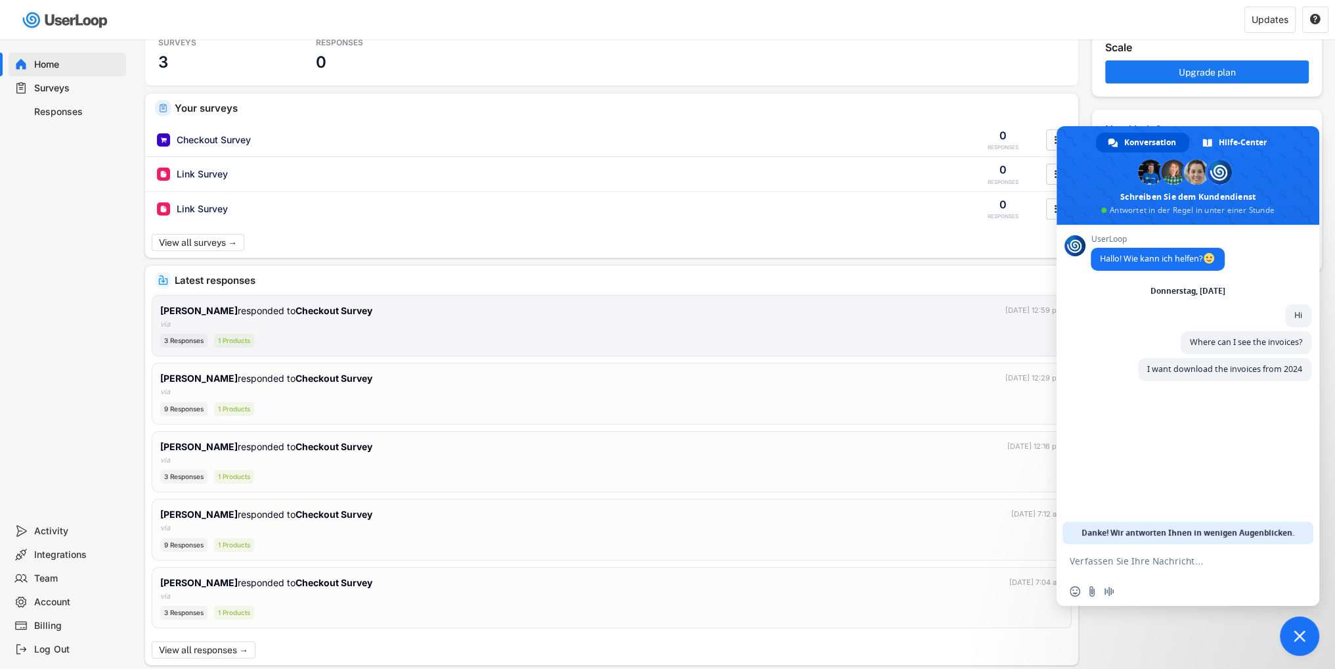
scroll to position [85, 0]
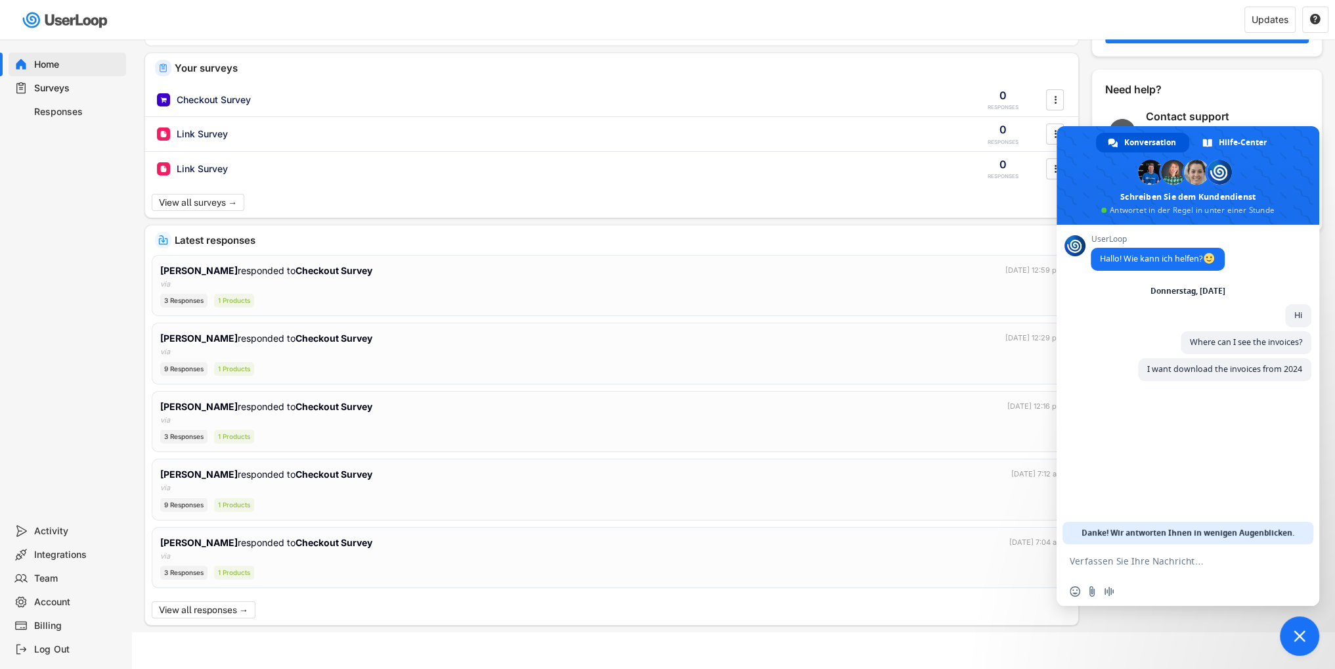
click at [53, 627] on div "Billing" at bounding box center [77, 625] width 87 height 12
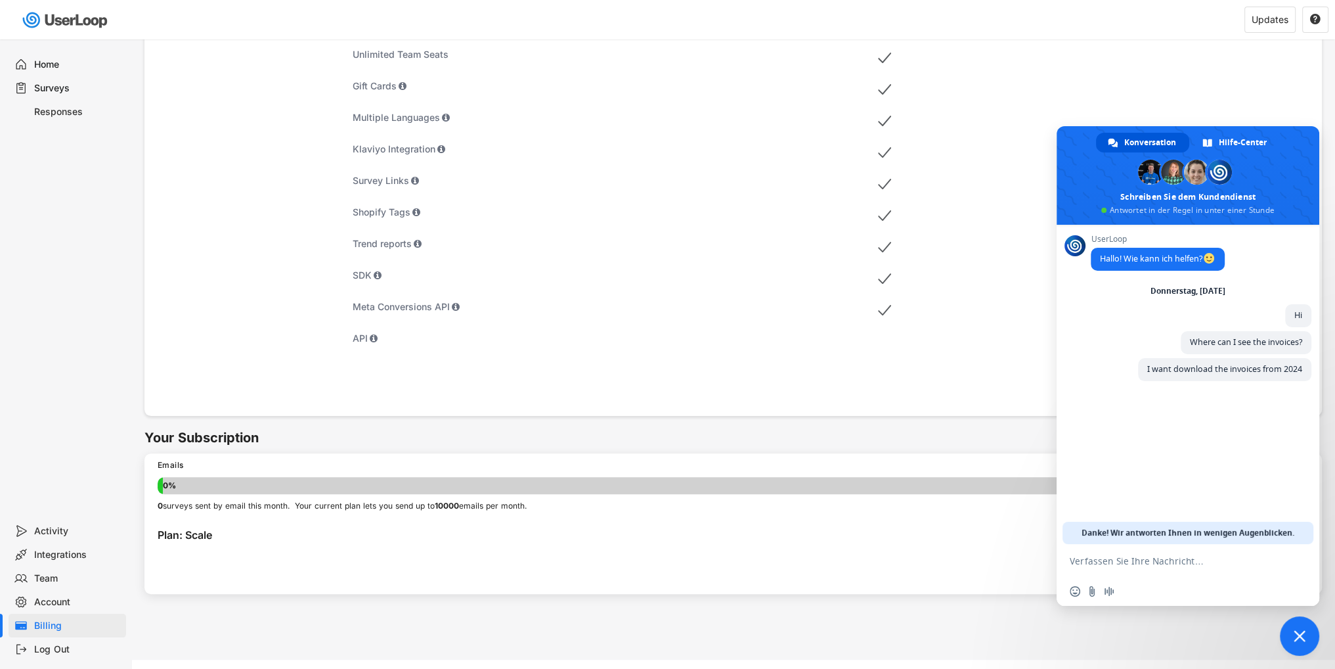
scroll to position [518, 0]
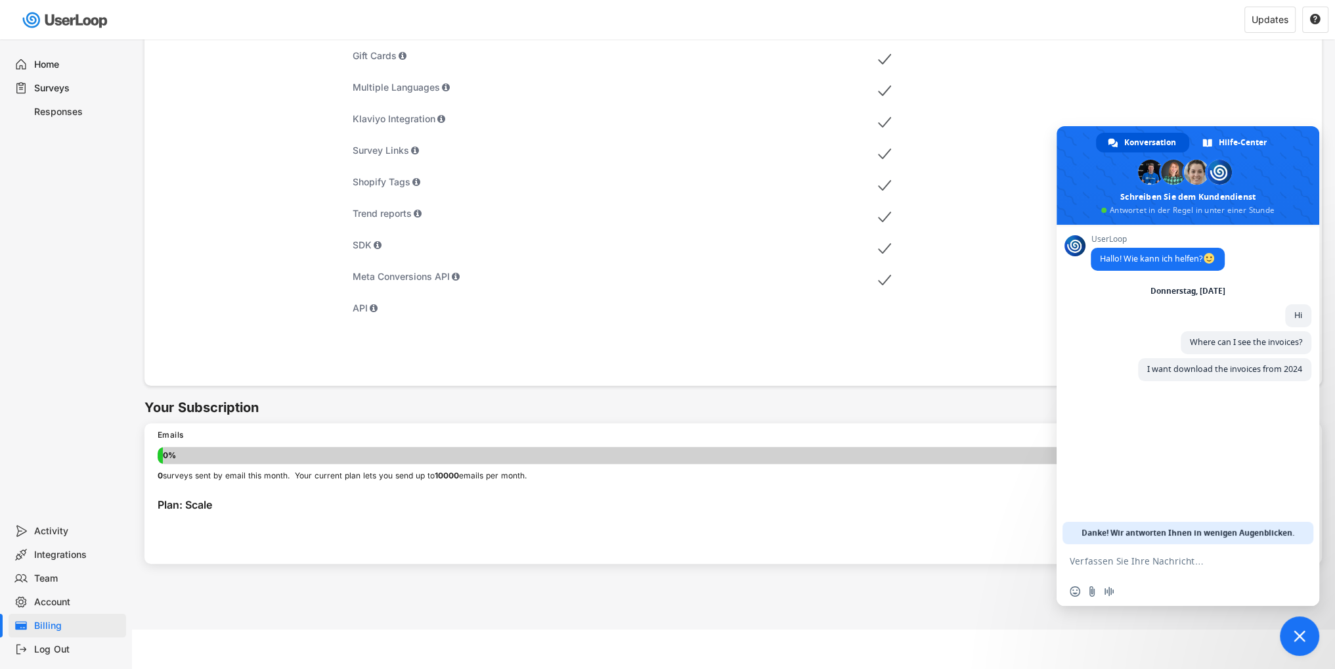
click at [1305, 634] on span "Chat schließen" at bounding box center [1300, 636] width 12 height 12
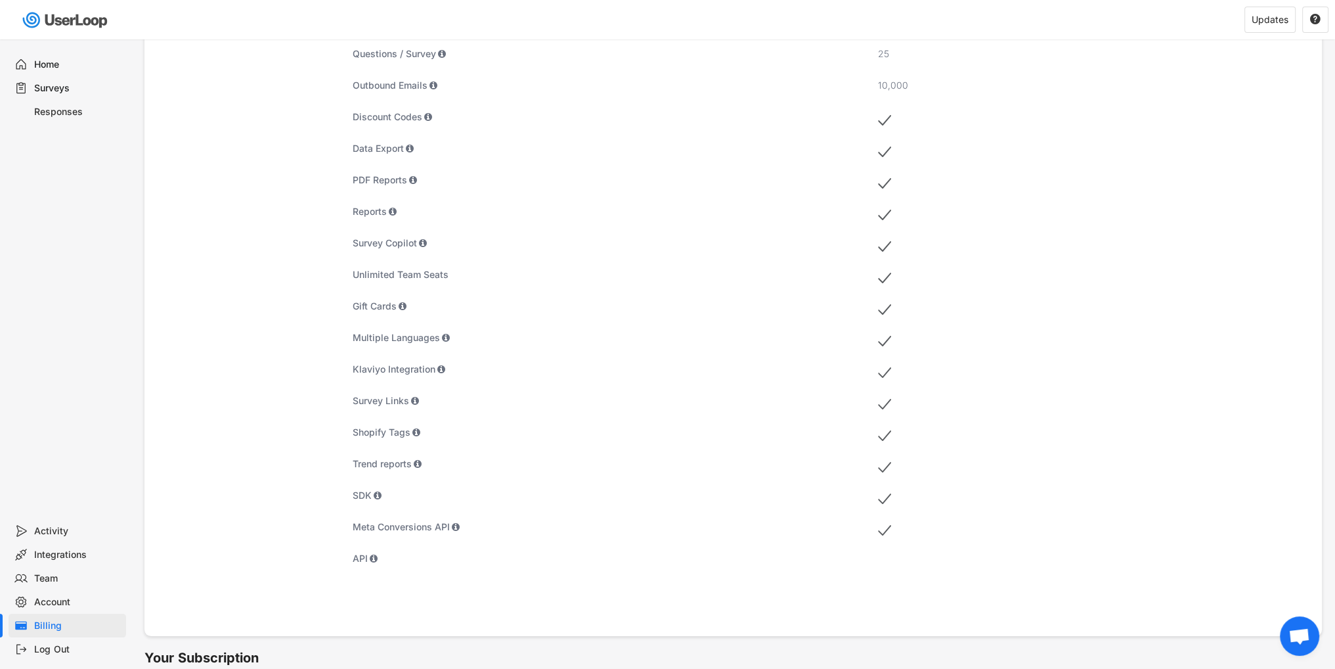
scroll to position [123, 0]
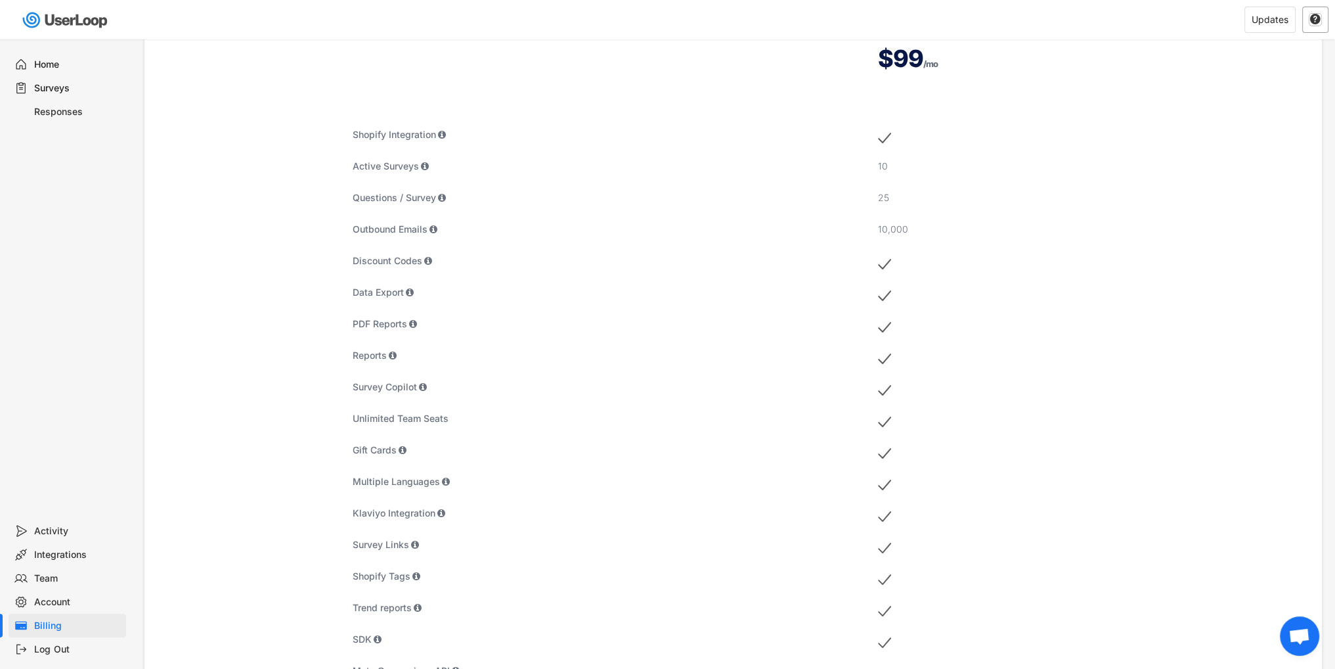
click at [1314, 22] on text "" at bounding box center [1315, 19] width 11 height 12
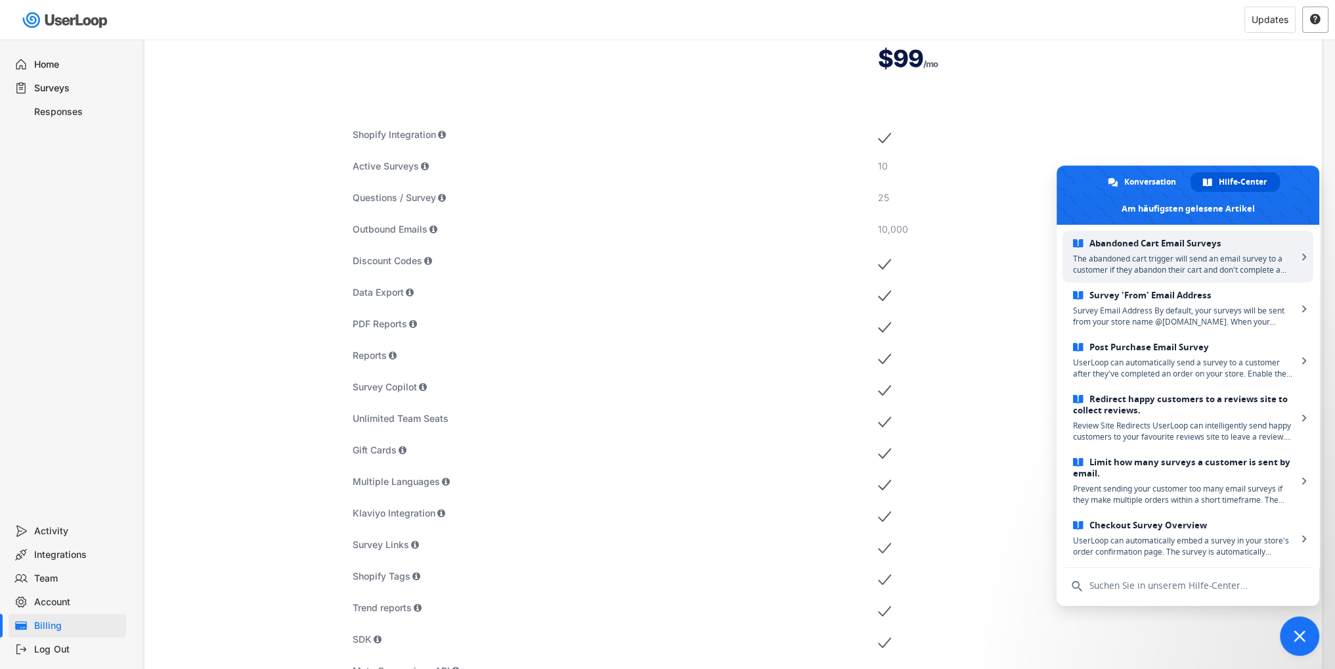
click at [1314, 22] on text "" at bounding box center [1315, 19] width 11 height 12
click at [71, 596] on div "Account" at bounding box center [77, 602] width 87 height 12
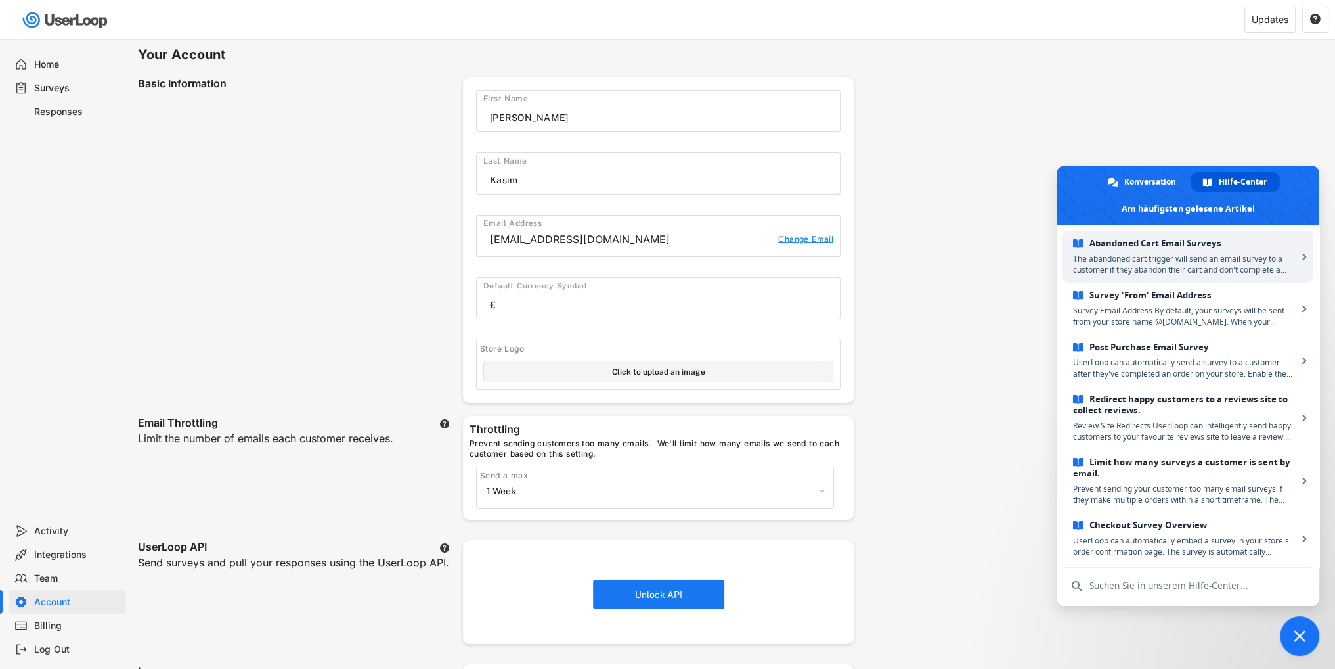
click at [63, 539] on div "Activity" at bounding box center [68, 531] width 118 height 24
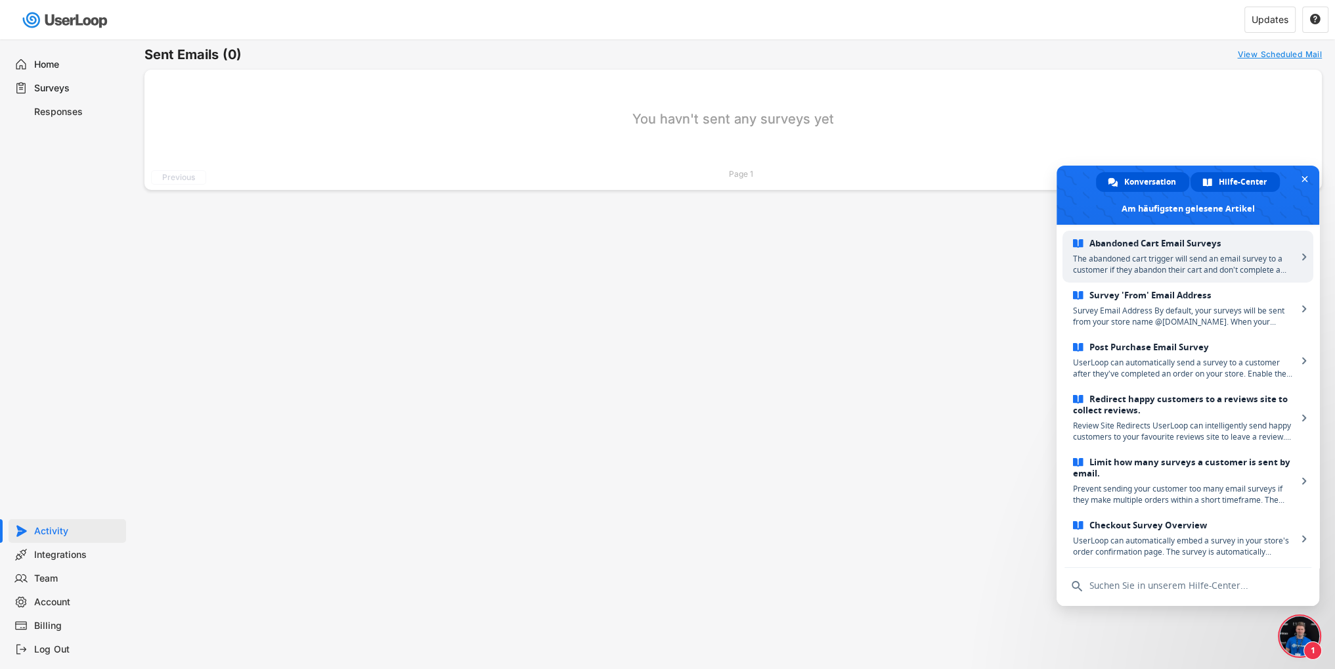
click at [1161, 176] on span "Konversation" at bounding box center [1150, 182] width 52 height 20
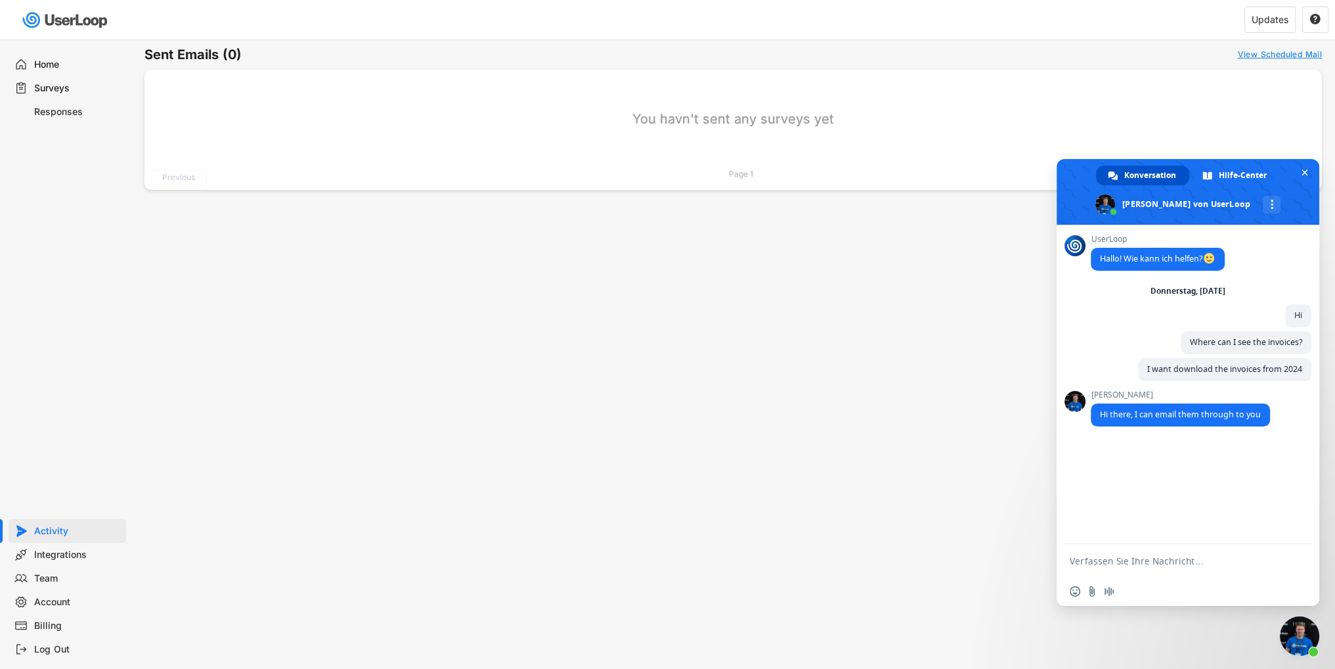
click at [1161, 182] on span "Konversation" at bounding box center [1150, 176] width 52 height 20
click at [1132, 564] on textarea "Verfassen Sie Ihre Nachricht…" at bounding box center [1175, 560] width 210 height 33
type textarea "That would be great [PERSON_NAME]"
click at [1132, 568] on textarea "Please do" at bounding box center [1175, 560] width 210 height 33
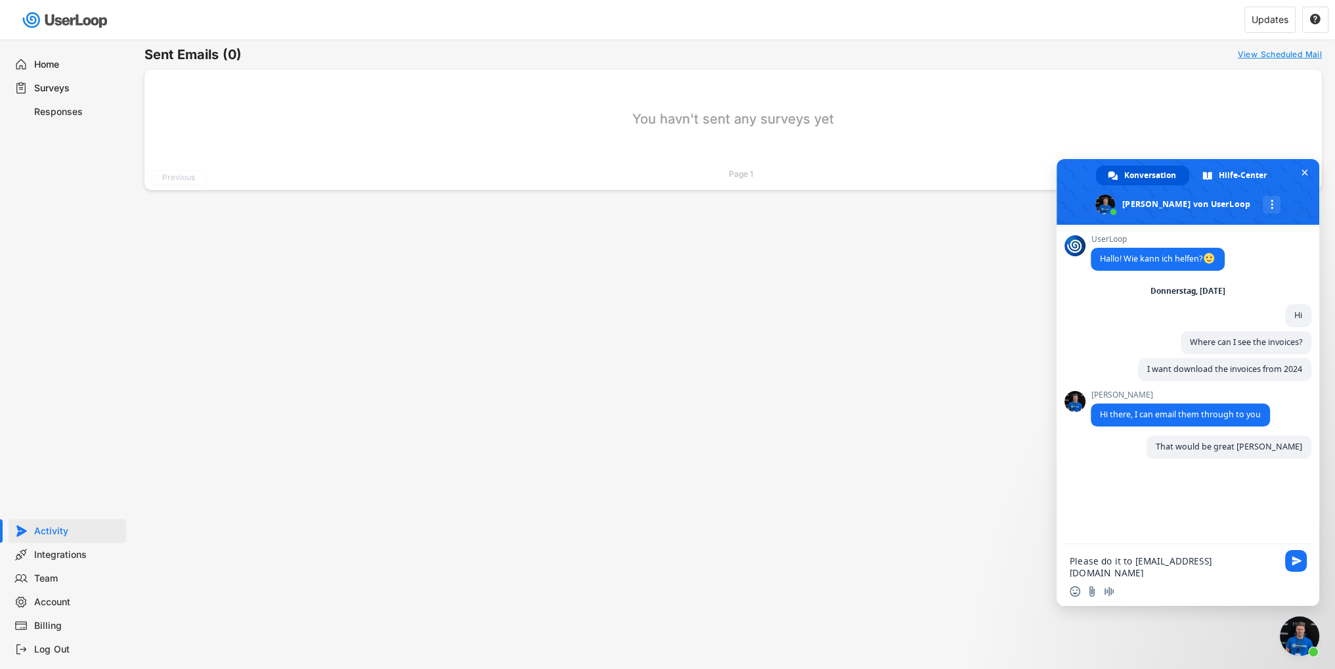
type textarea "Please do it to [PERSON_NAME][EMAIL_ADDRESS][DOMAIN_NAME]"
type textarea "And can you make sure that they have our company name inside?"
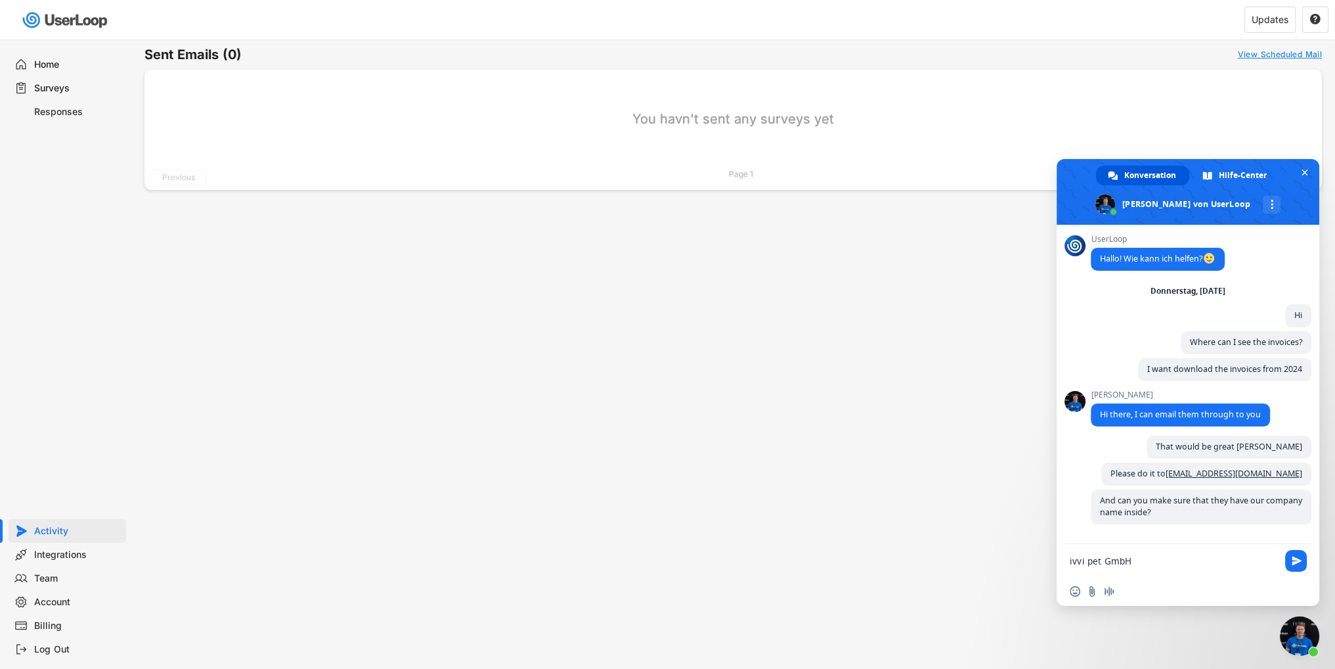
scroll to position [2, 0]
type textarea "ivvi pet GmbH [STREET_ADDRESS]"
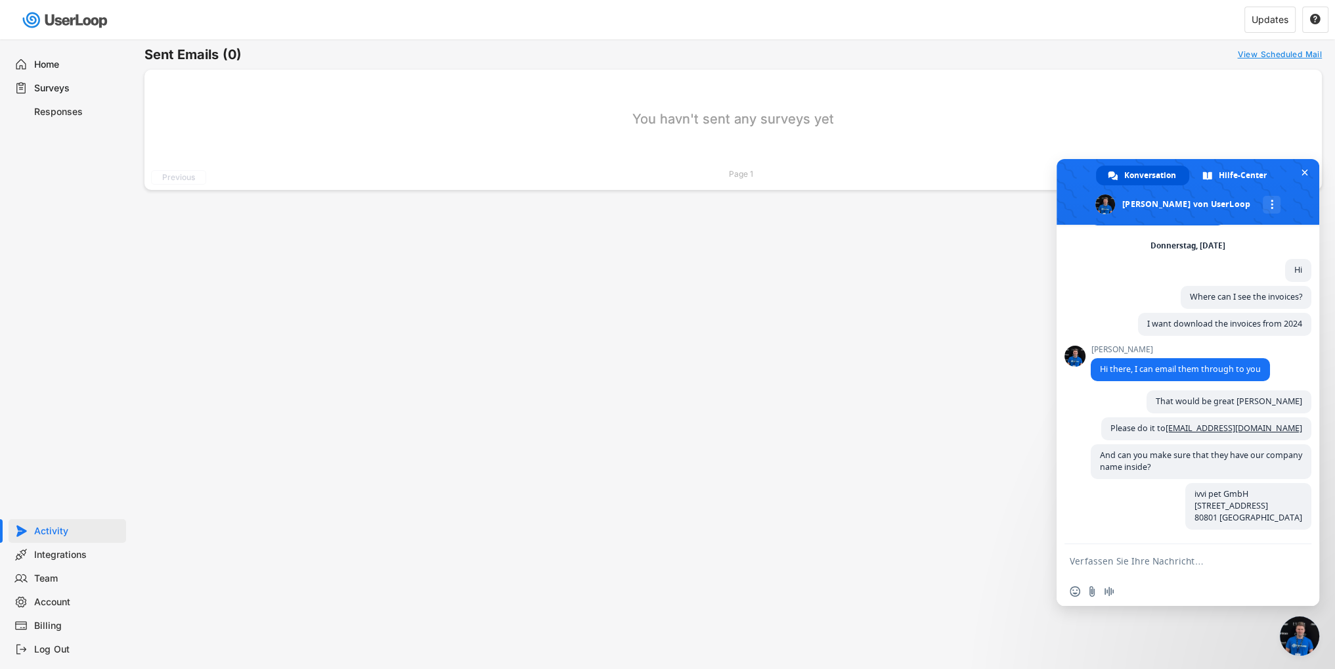
click at [47, 594] on div "Account" at bounding box center [68, 602] width 118 height 24
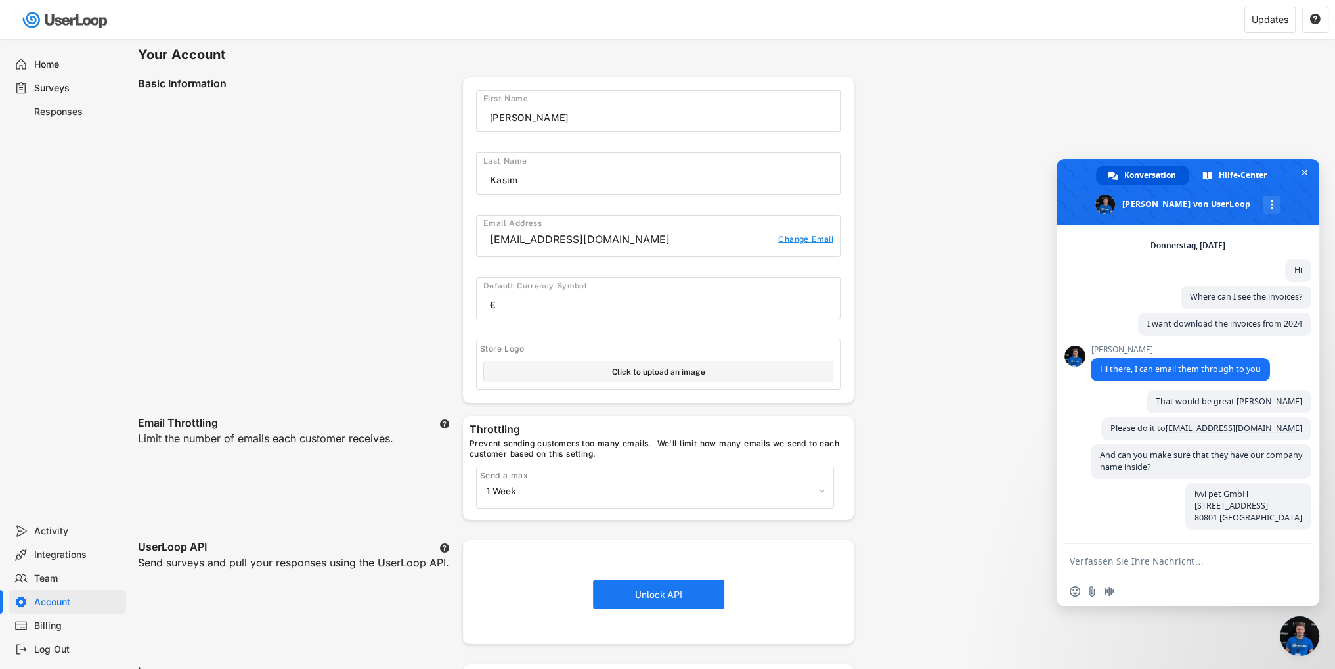
click at [76, 621] on div "Billing" at bounding box center [77, 625] width 87 height 12
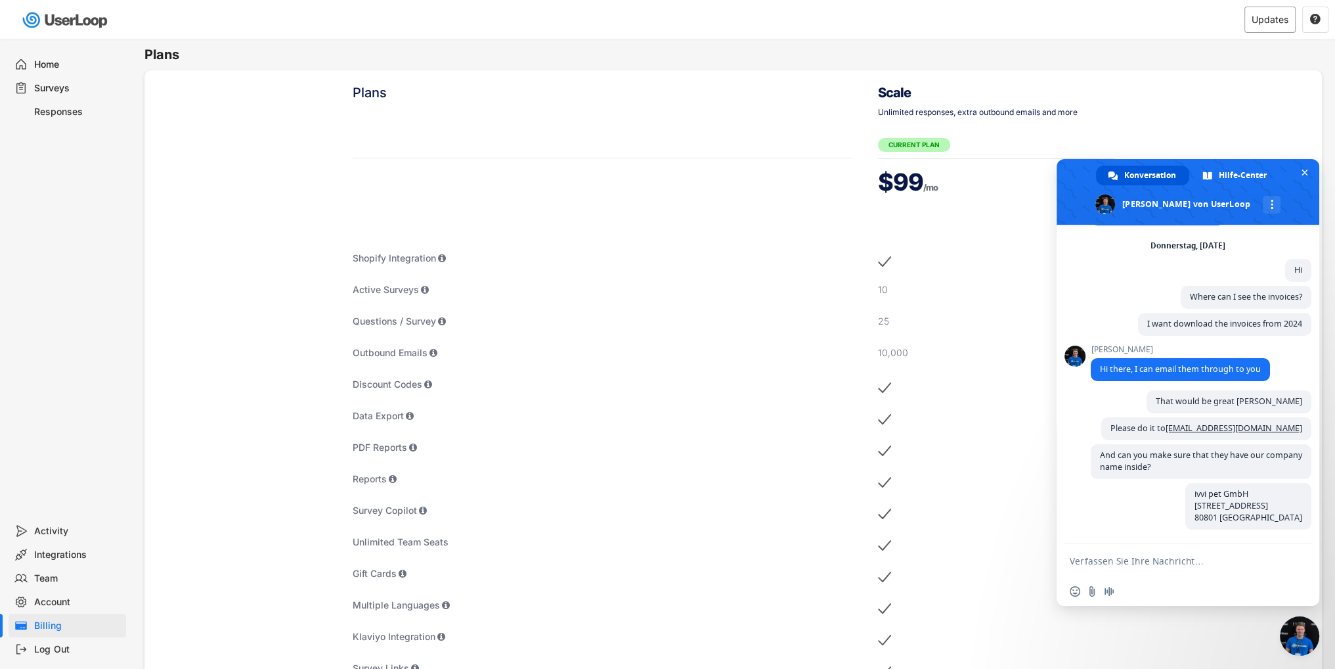
click at [1276, 27] on div "Updates" at bounding box center [1270, 20] width 51 height 26
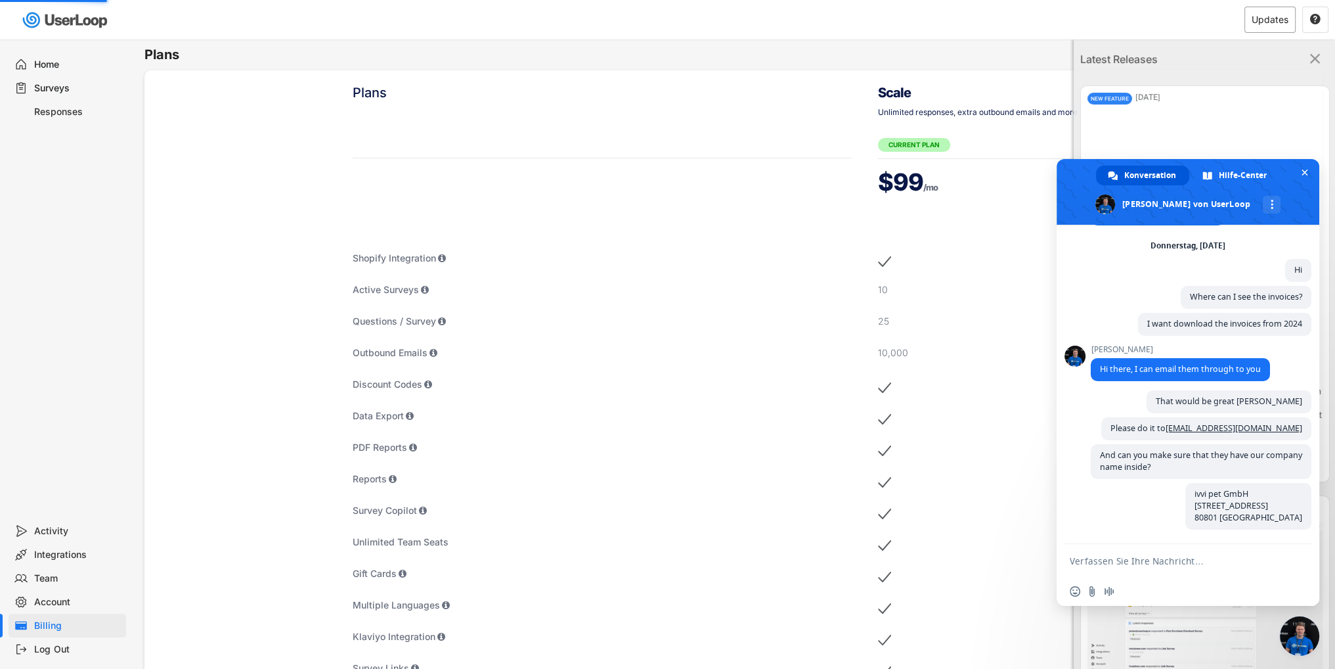
click at [1276, 27] on div "Updates" at bounding box center [1270, 20] width 51 height 26
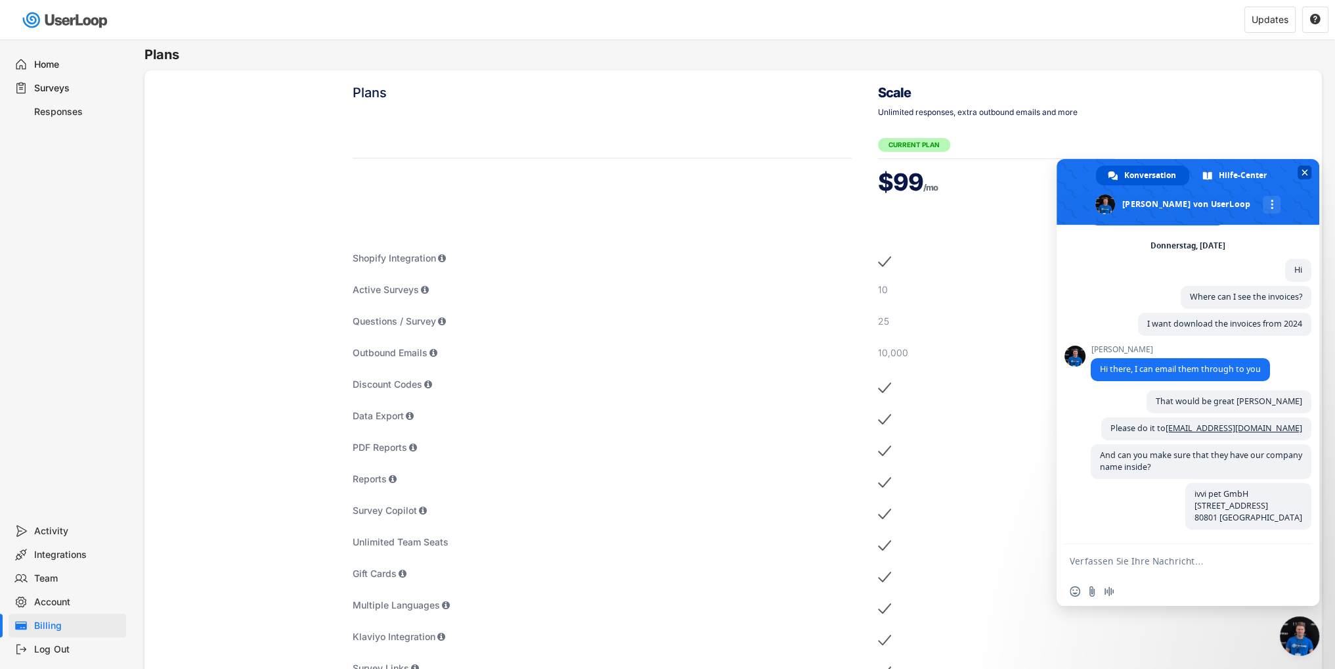
click at [1298, 171] on span "Chat schließen" at bounding box center [1305, 173] width 14 height 14
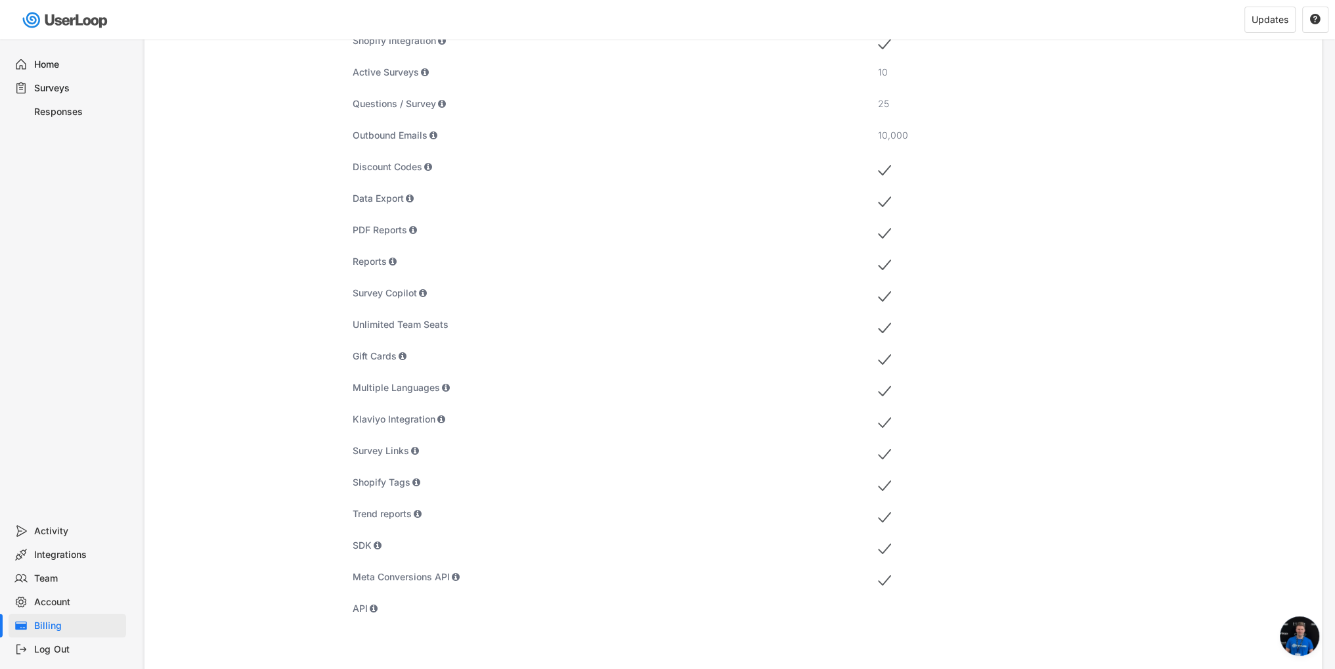
scroll to position [518, 0]
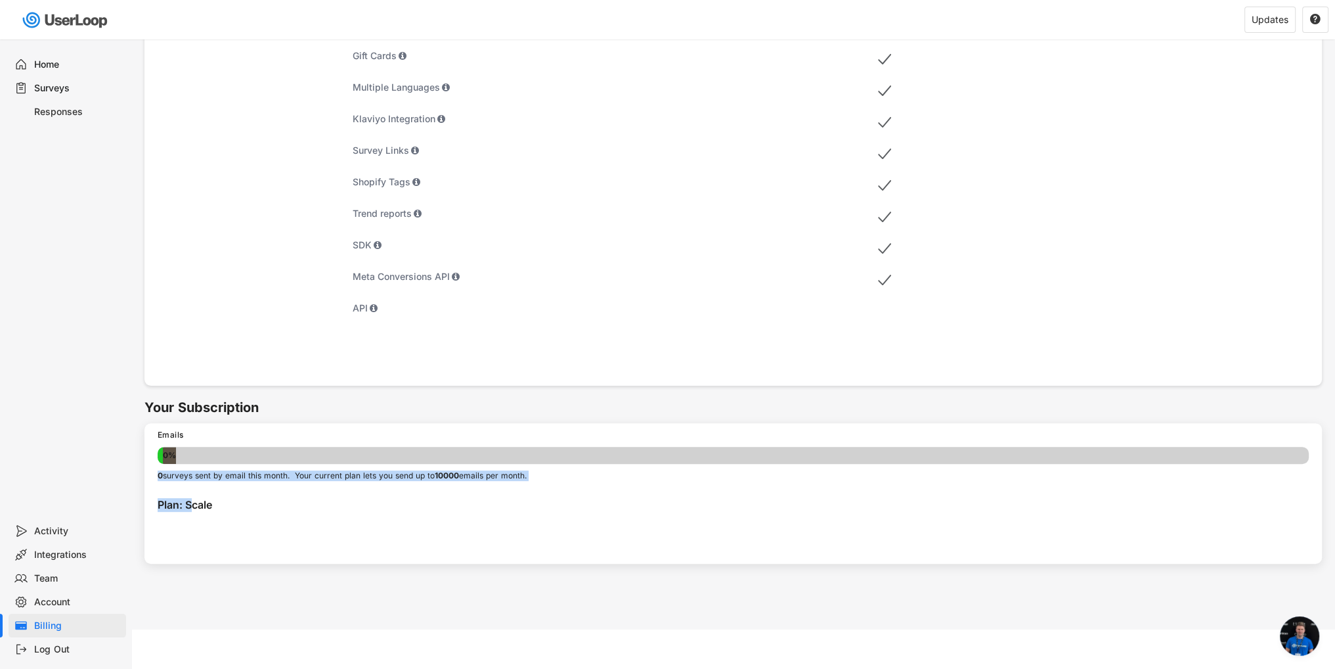
drag, startPoint x: 192, startPoint y: 499, endPoint x: 154, endPoint y: 442, distance: 68.3
click at [142, 456] on div "Plans Plans Shopify Integration Active Surveys Questions / Survey Outbound Emai…" at bounding box center [733, 75] width 1204 height 1107
click at [202, 401] on h6 "Your Subscription" at bounding box center [739, 408] width 1191 height 18
drag, startPoint x: 187, startPoint y: 384, endPoint x: 298, endPoint y: 545, distance: 196.0
click at [317, 534] on div "Plans Plans Shopify Integration Active Surveys Questions / Survey Outbound Emai…" at bounding box center [733, 75] width 1204 height 1107
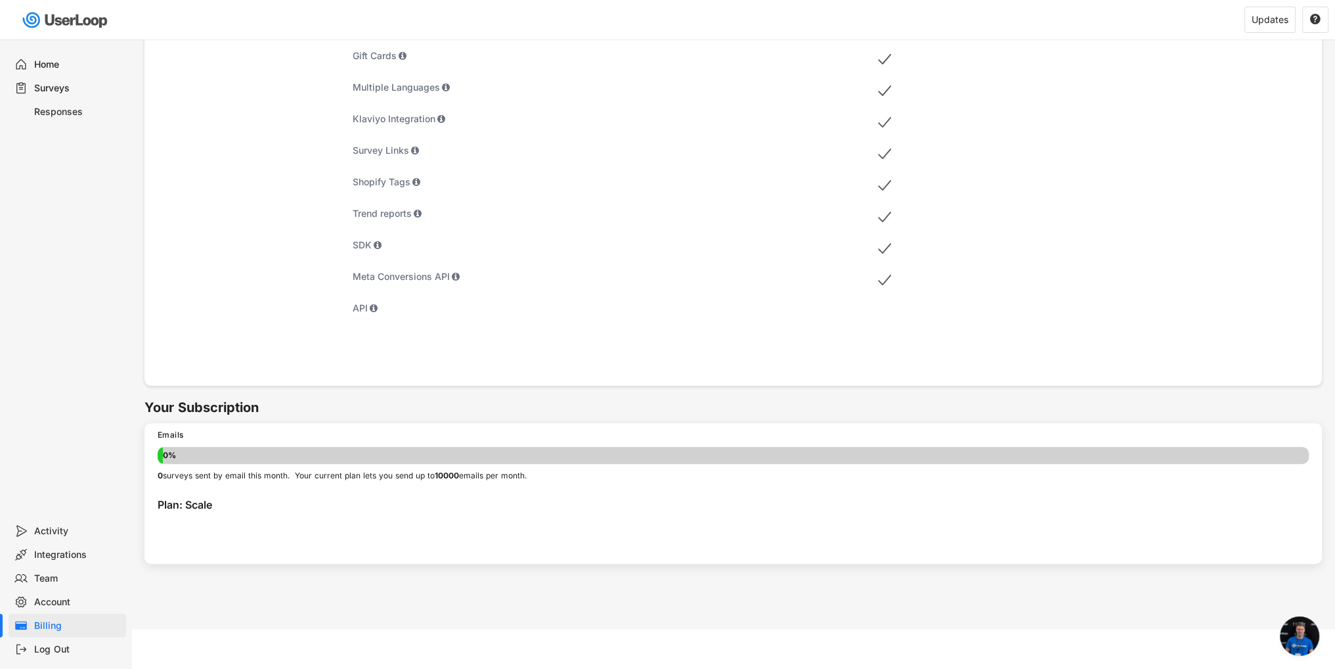
click at [58, 604] on div "Account" at bounding box center [77, 602] width 87 height 12
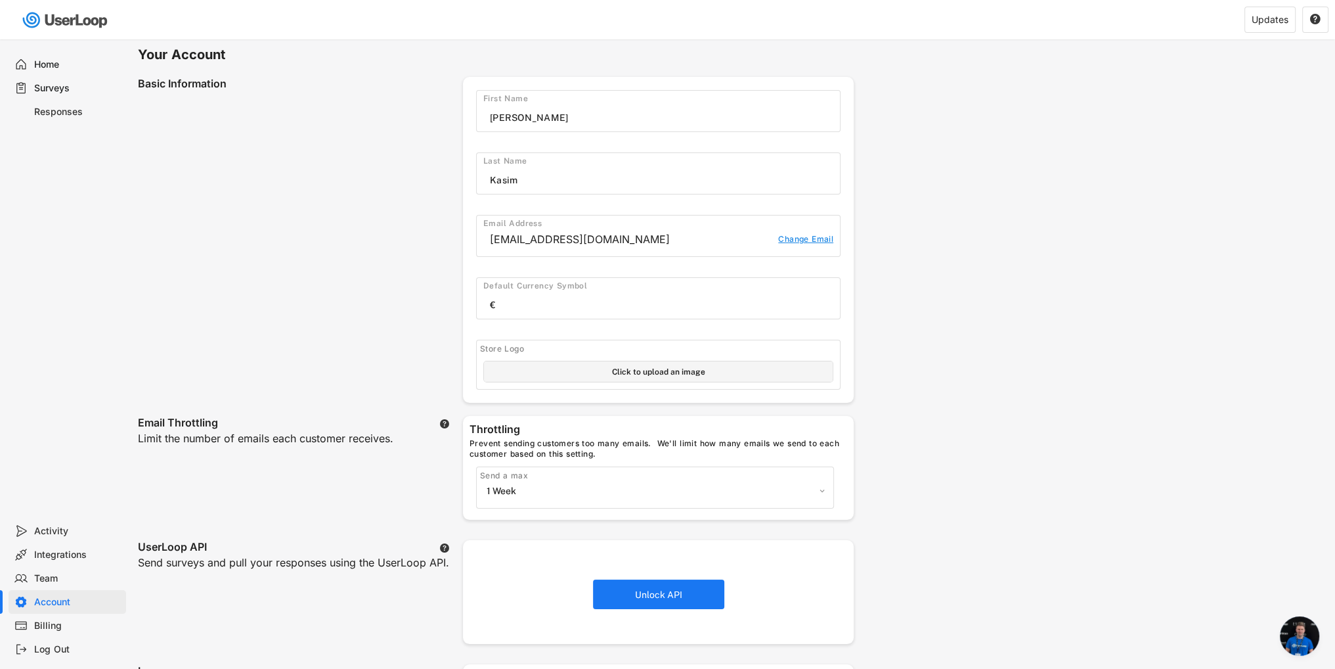
click at [60, 566] on div "Team" at bounding box center [68, 578] width 118 height 24
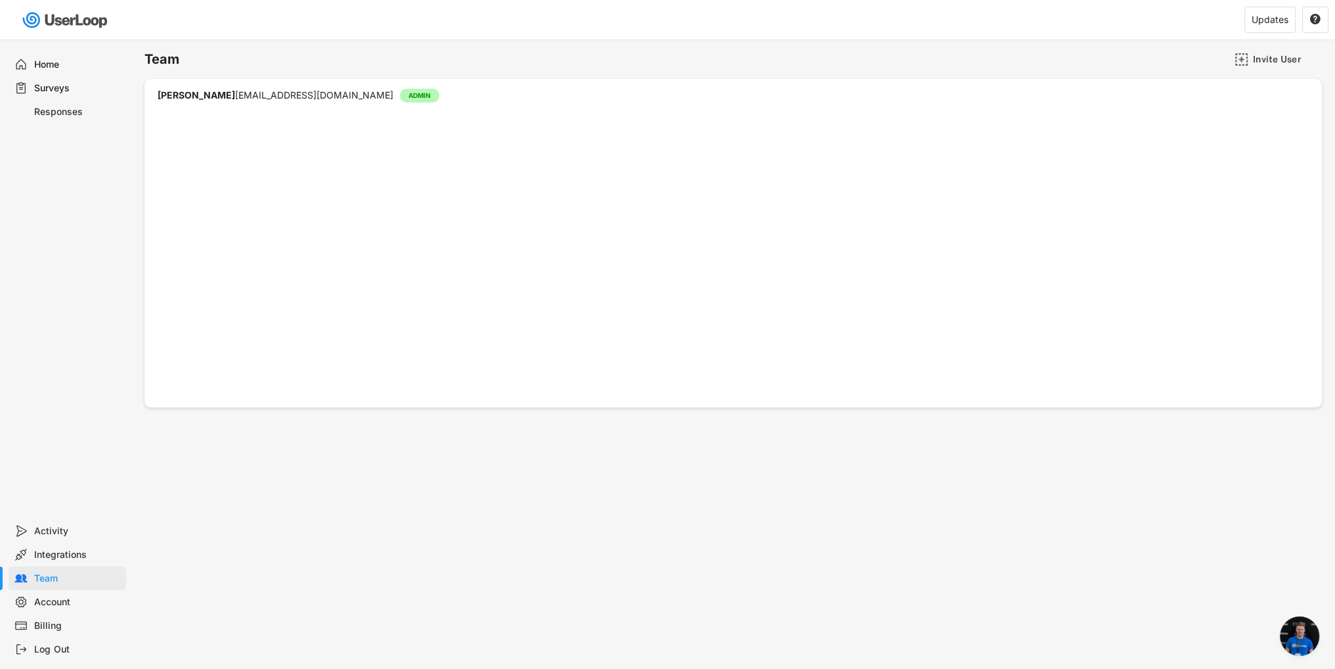
click at [59, 543] on div "Integrations" at bounding box center [68, 555] width 118 height 24
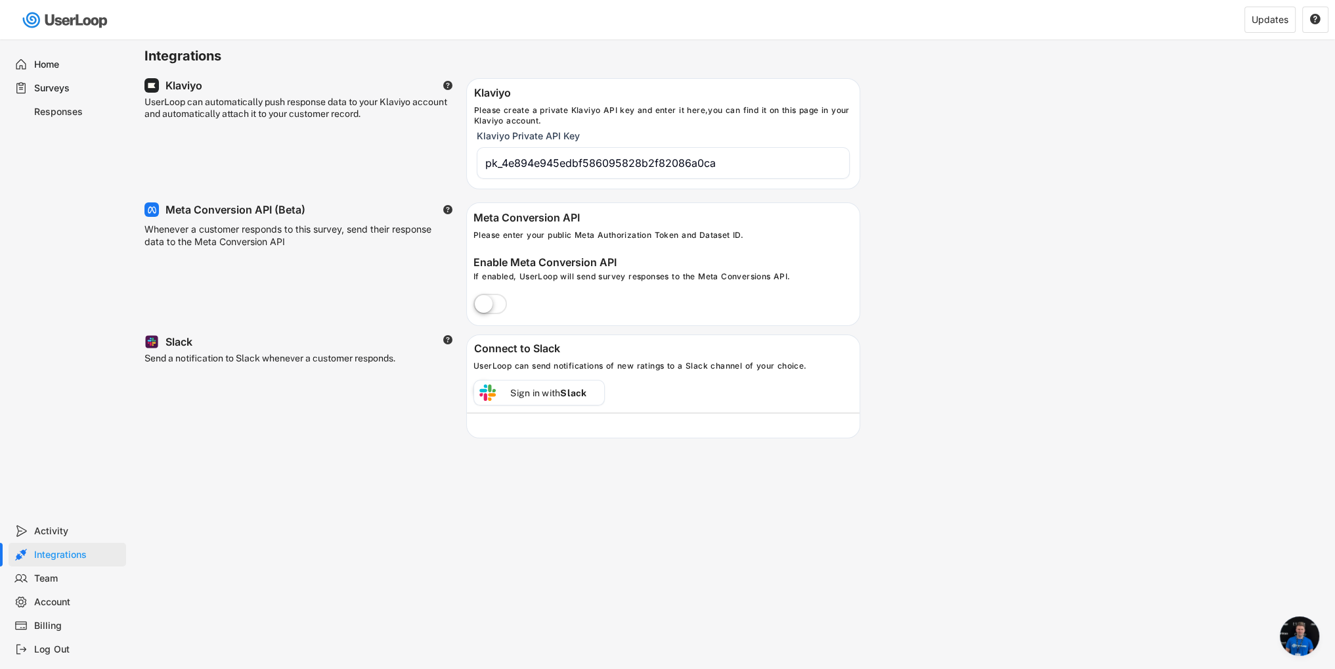
click at [58, 528] on div "Activity" at bounding box center [77, 531] width 87 height 12
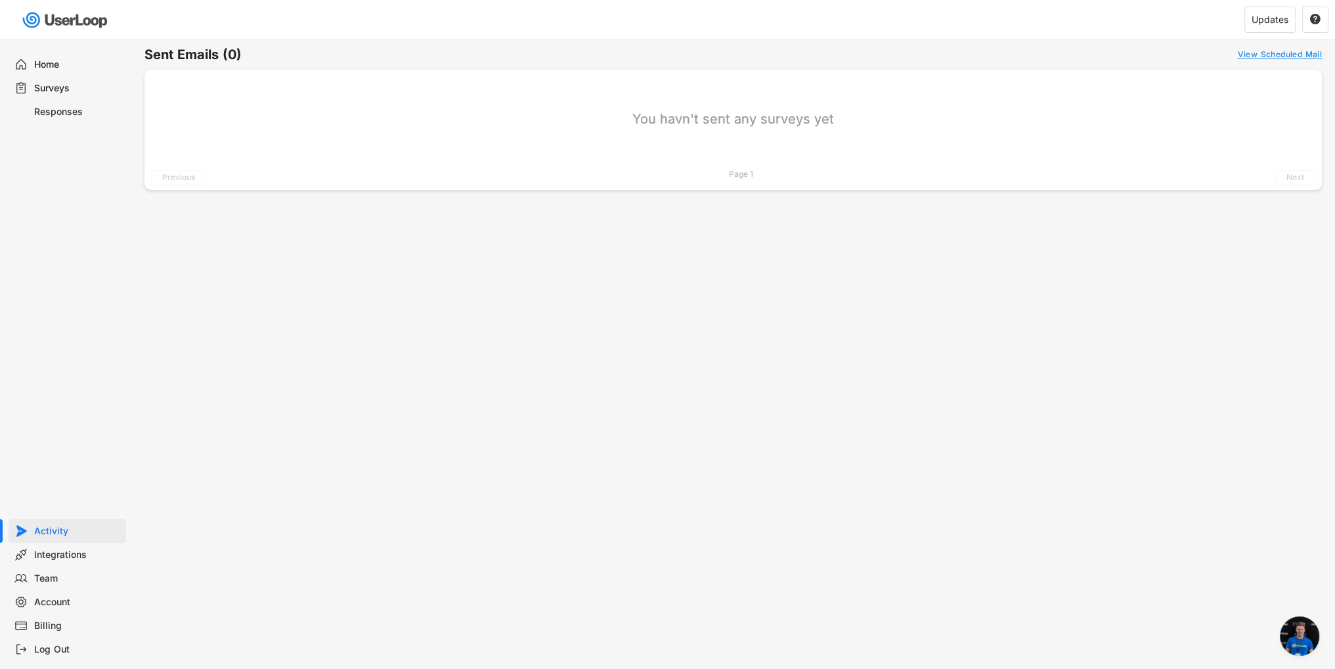
click at [1300, 638] on span "Chat öffnen" at bounding box center [1299, 635] width 39 height 39
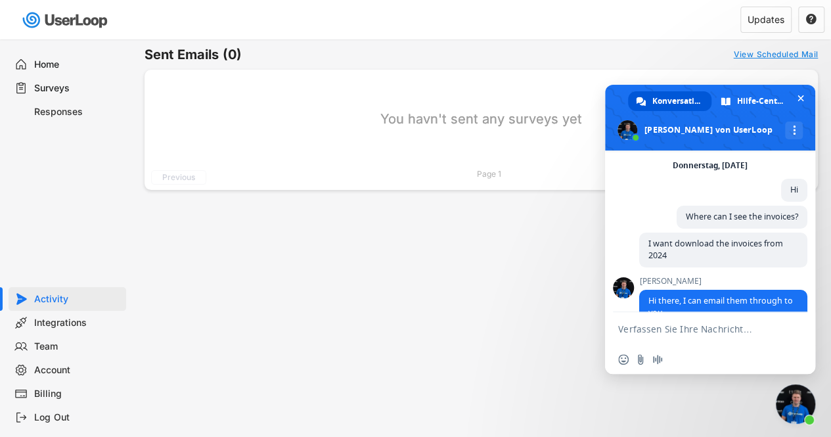
scroll to position [233, 0]
